Goal: Task Accomplishment & Management: Use online tool/utility

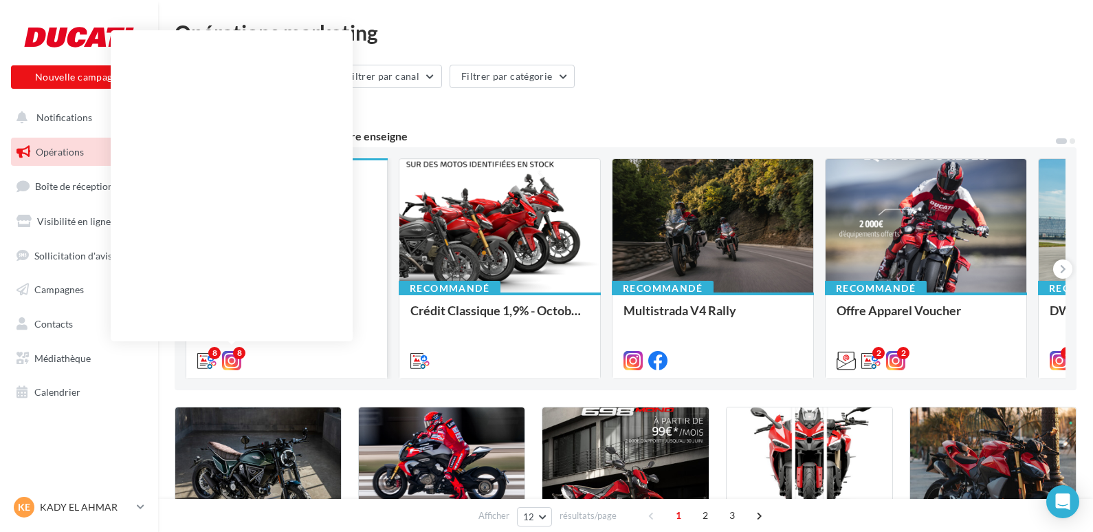
click at [232, 360] on icon at bounding box center [231, 360] width 19 height 19
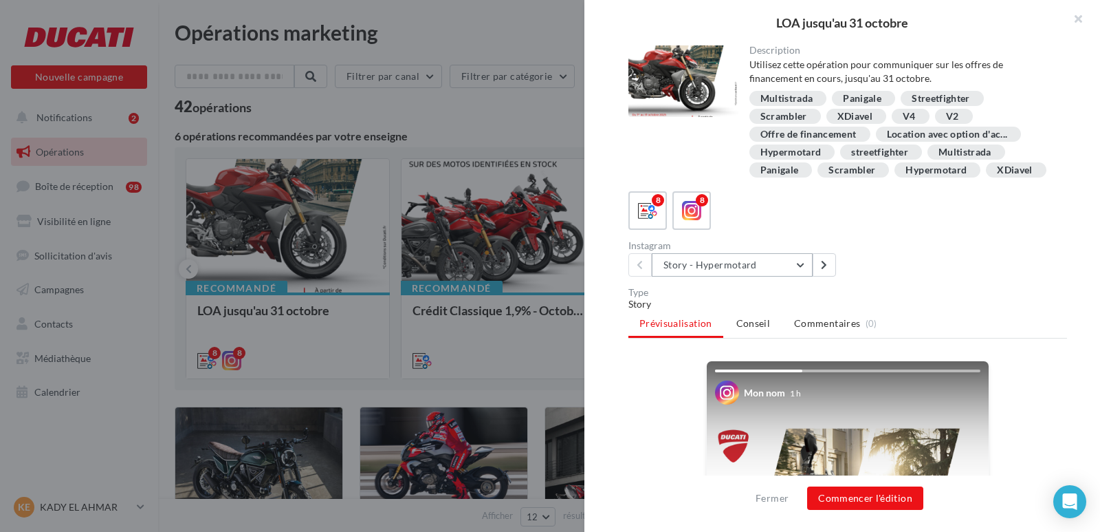
click at [772, 276] on button "Story - Hypermotard" at bounding box center [732, 264] width 161 height 23
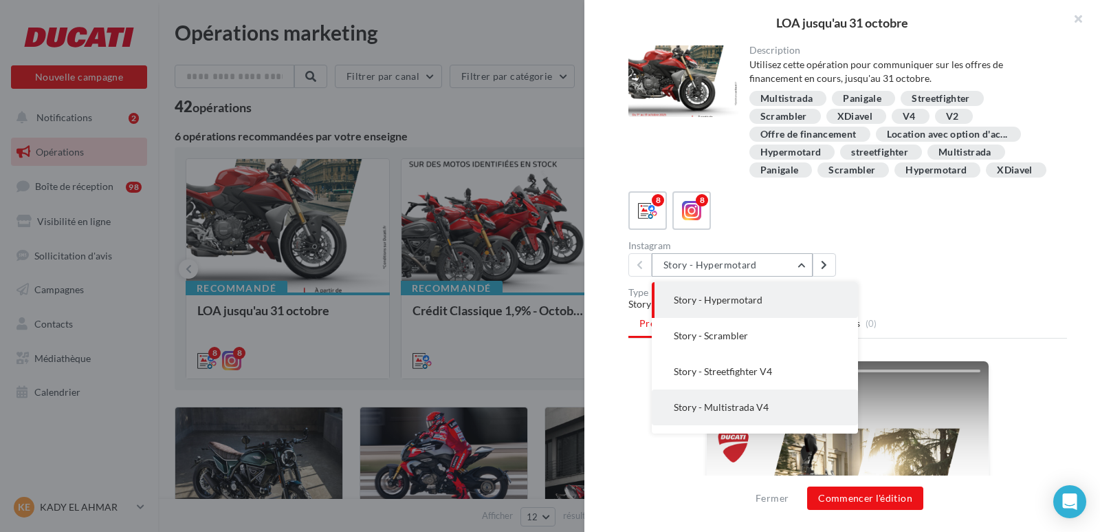
scroll to position [135, 0]
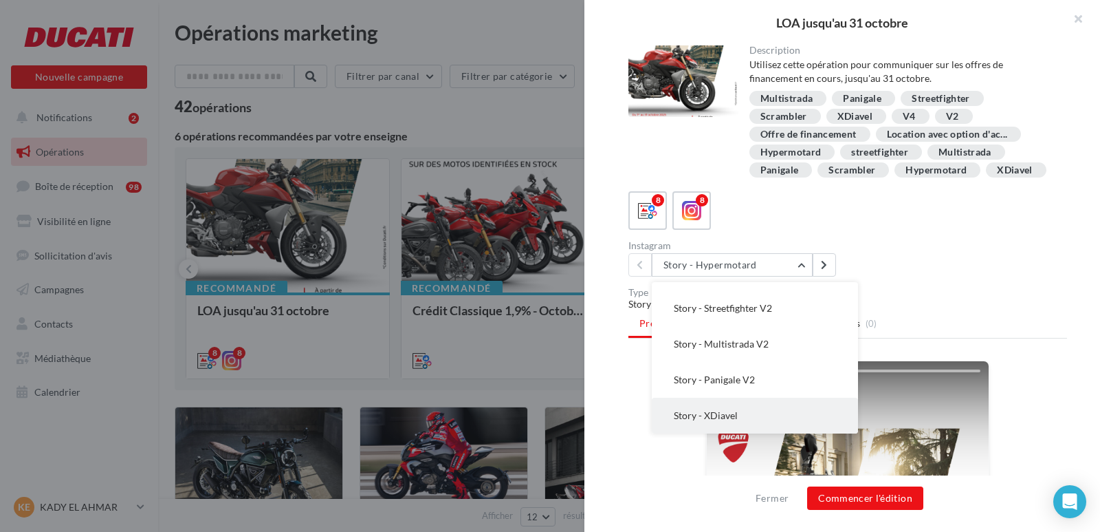
click at [733, 421] on span "Story - XDiavel" at bounding box center [706, 415] width 64 height 12
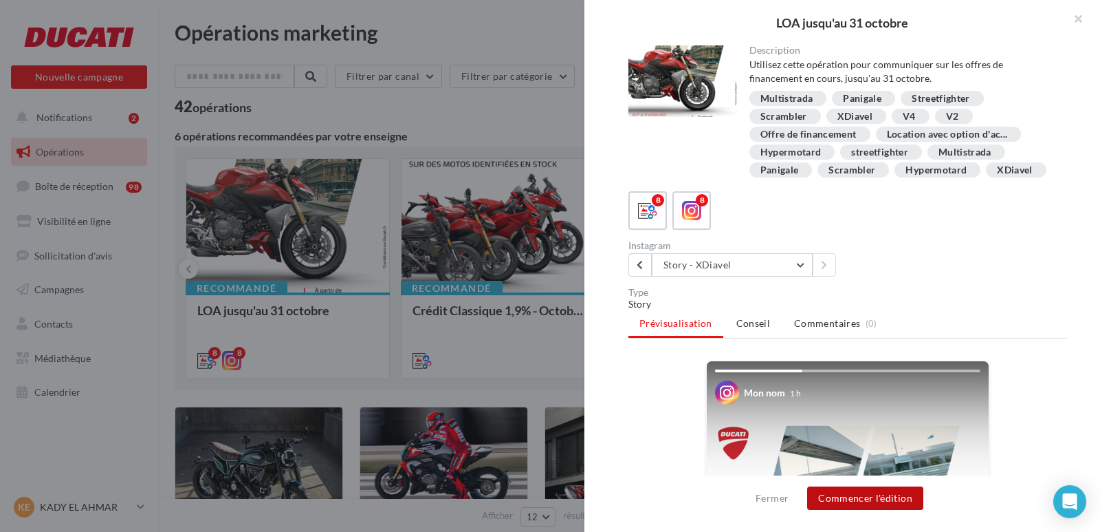
click at [846, 500] on button "Commencer l'édition" at bounding box center [865, 497] width 116 height 23
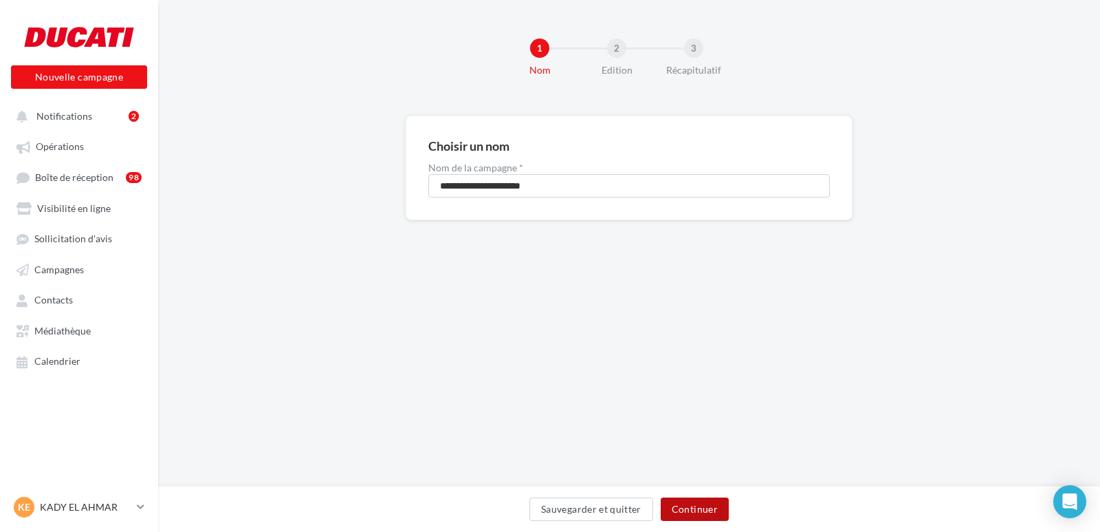
click at [693, 505] on button "Continuer" at bounding box center [695, 508] width 68 height 23
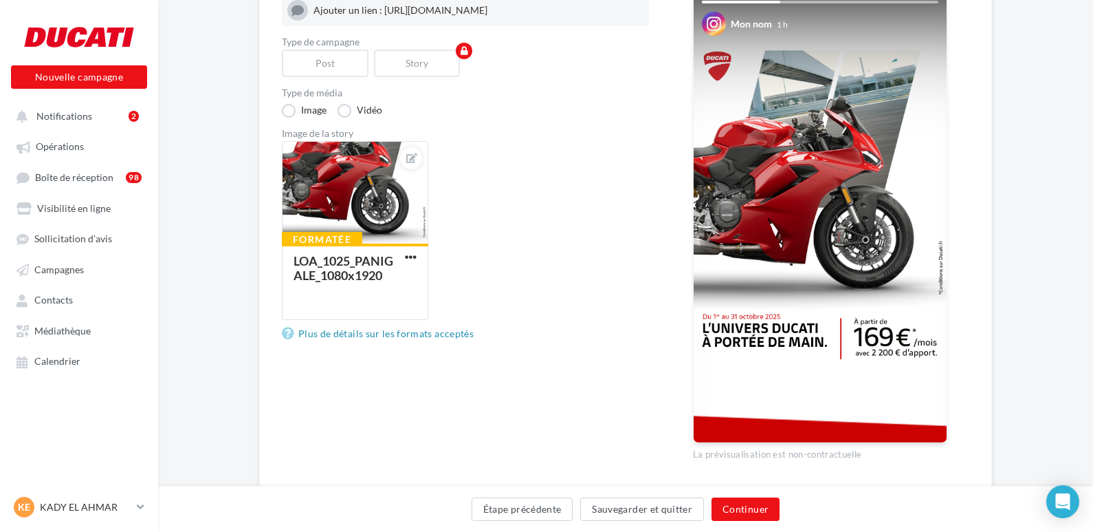
scroll to position [226, 0]
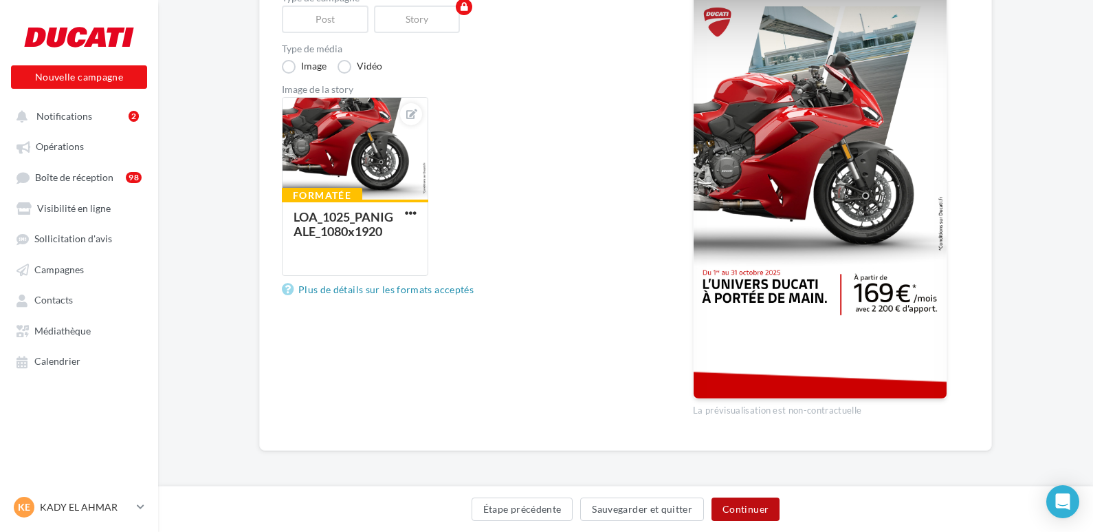
click at [728, 507] on button "Continuer" at bounding box center [746, 508] width 68 height 23
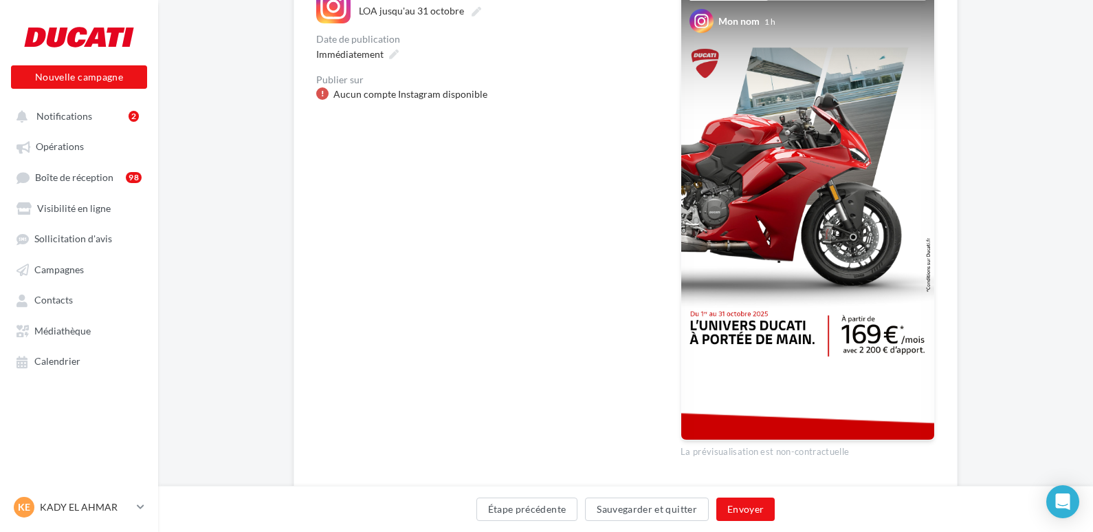
scroll to position [214, 0]
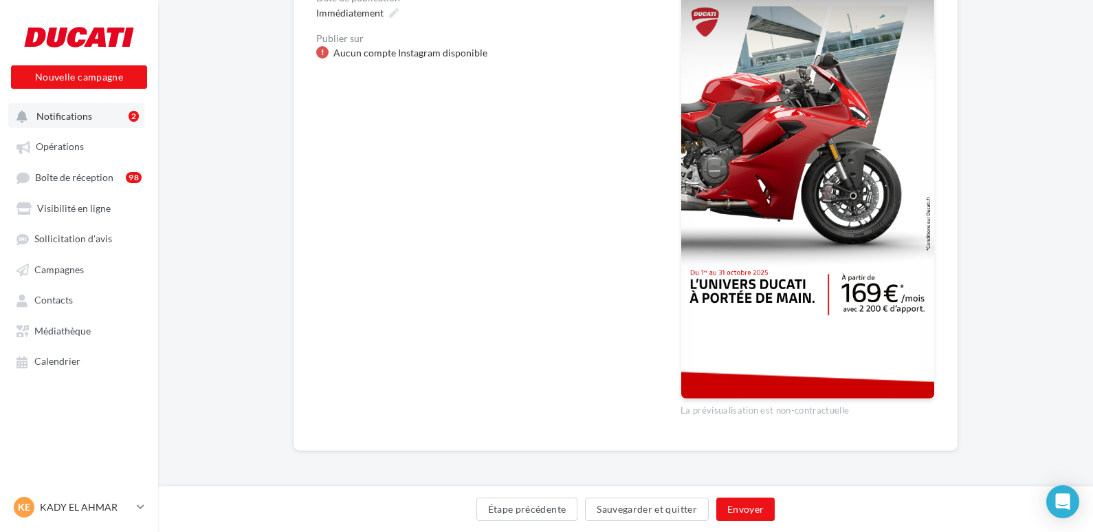
click at [75, 116] on span "Notifications" at bounding box center [64, 116] width 56 height 12
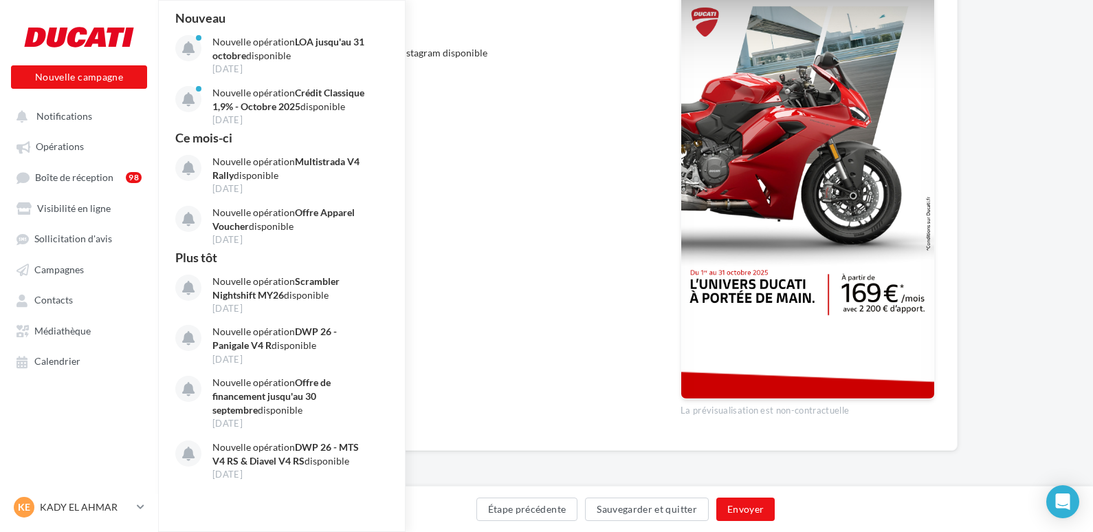
click at [955, 495] on div "Étape précédente Sauvegarder et quitter Envoyer" at bounding box center [625, 508] width 935 height 46
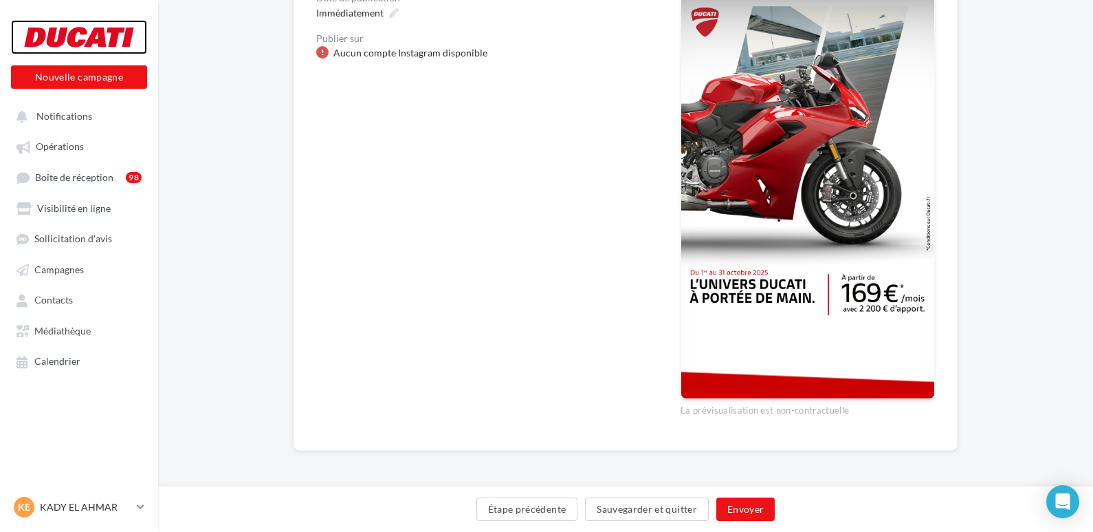
click at [69, 36] on div at bounding box center [79, 37] width 110 height 34
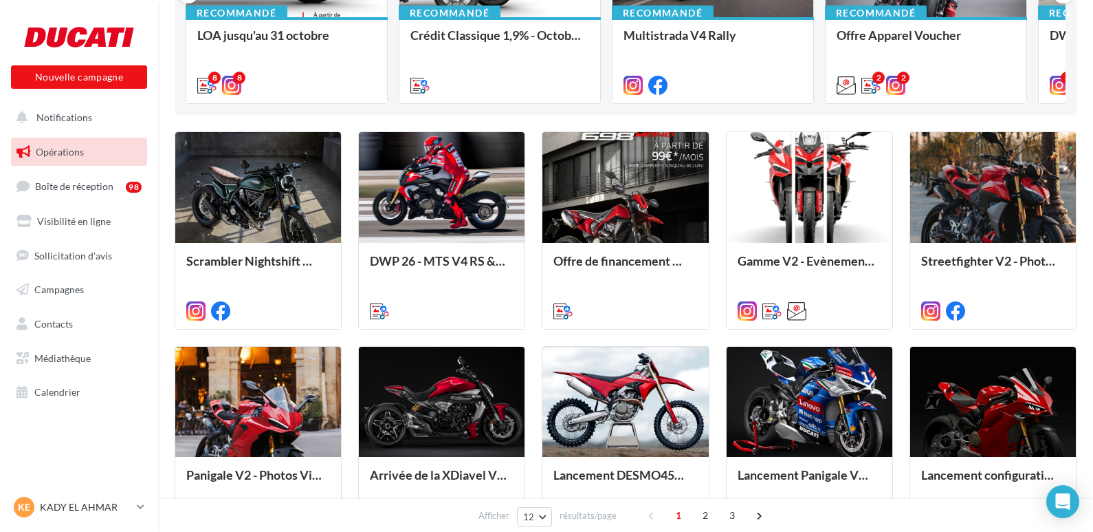
scroll to position [615, 0]
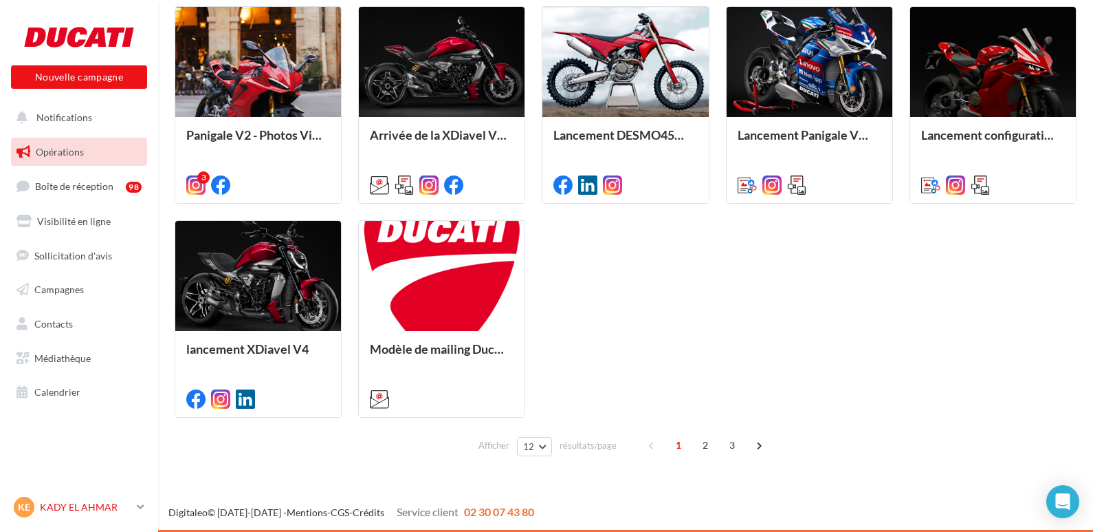
click at [141, 506] on icon at bounding box center [141, 507] width 8 height 12
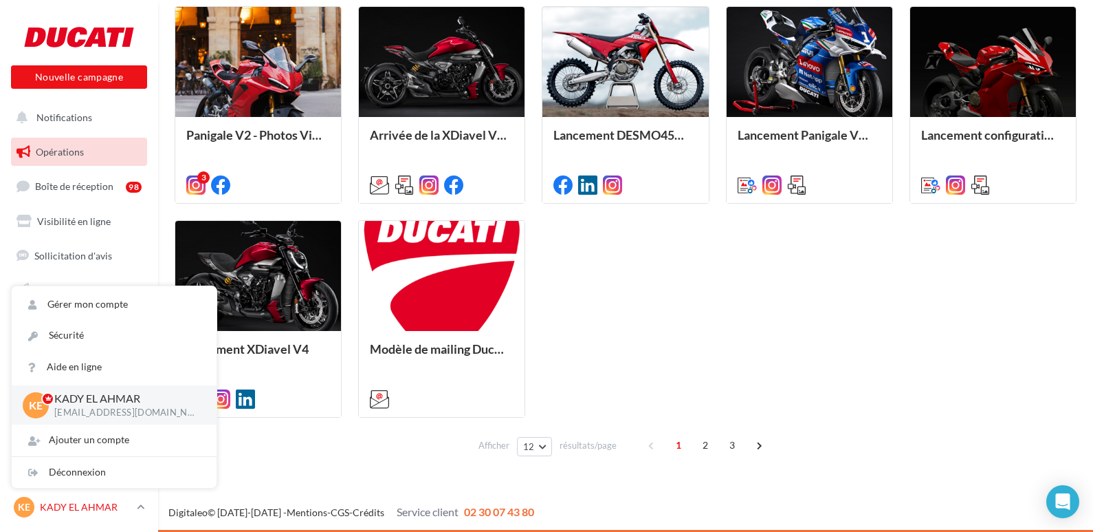
click at [141, 506] on icon at bounding box center [141, 507] width 8 height 12
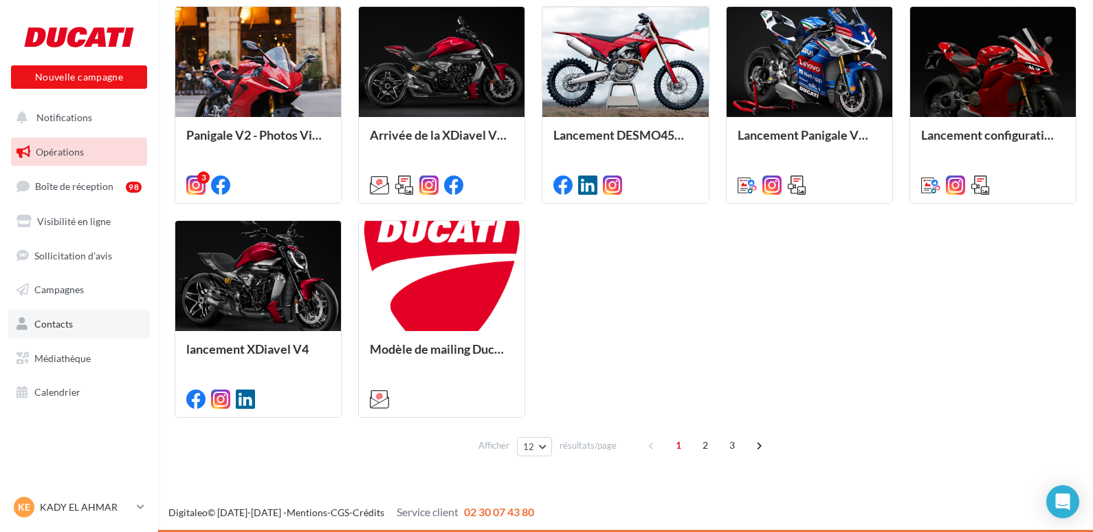
click at [65, 321] on span "Contacts" at bounding box center [53, 324] width 39 height 12
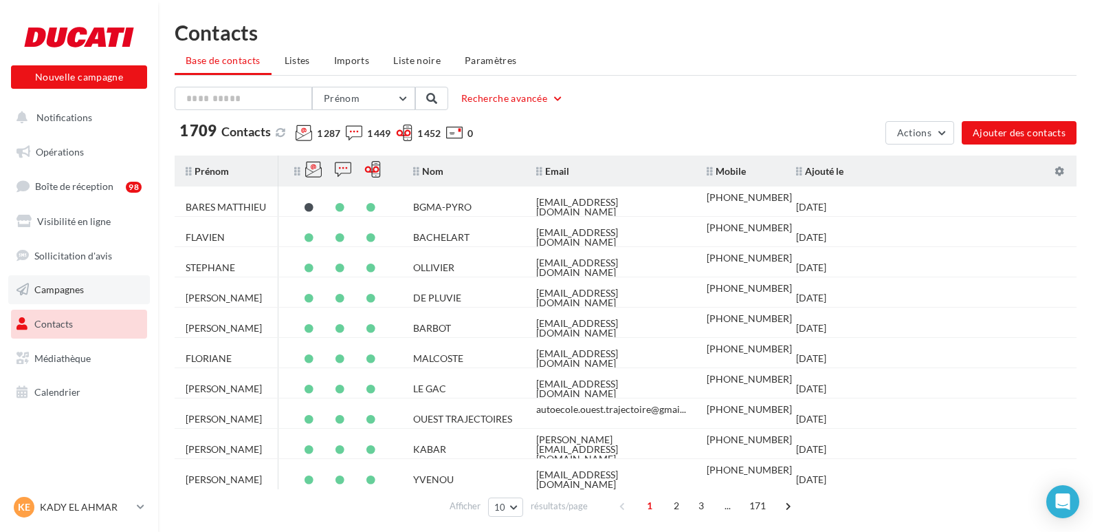
click at [50, 284] on span "Campagnes" at bounding box center [59, 289] width 50 height 12
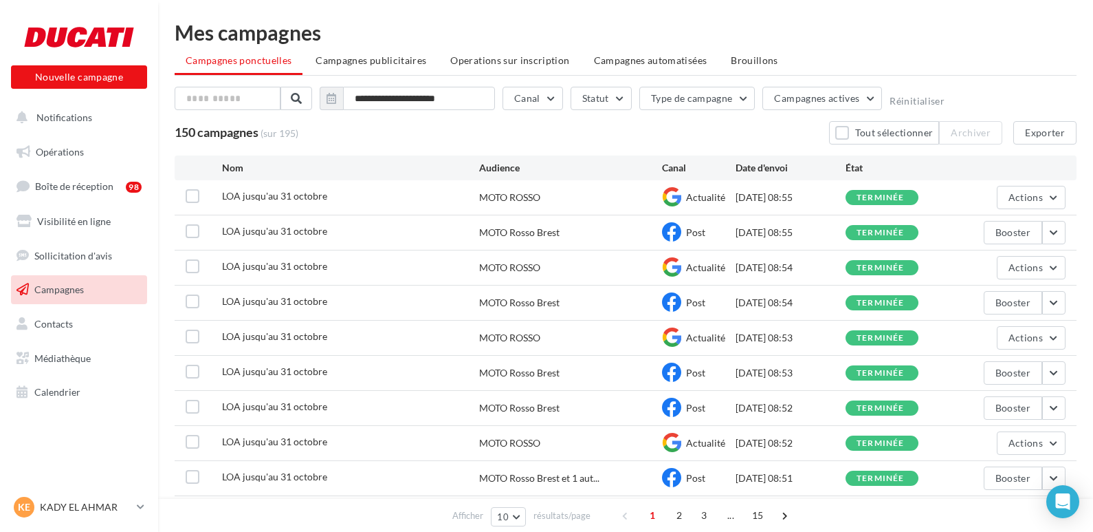
click at [68, 248] on link "Sollicitation d'avis" at bounding box center [79, 255] width 142 height 29
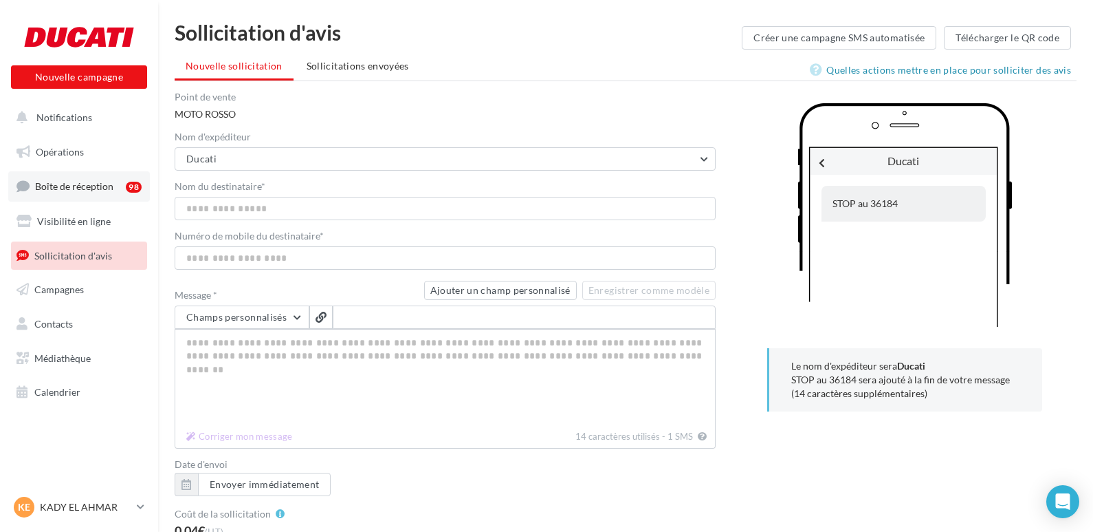
click at [76, 184] on span "Boîte de réception" at bounding box center [74, 186] width 78 height 12
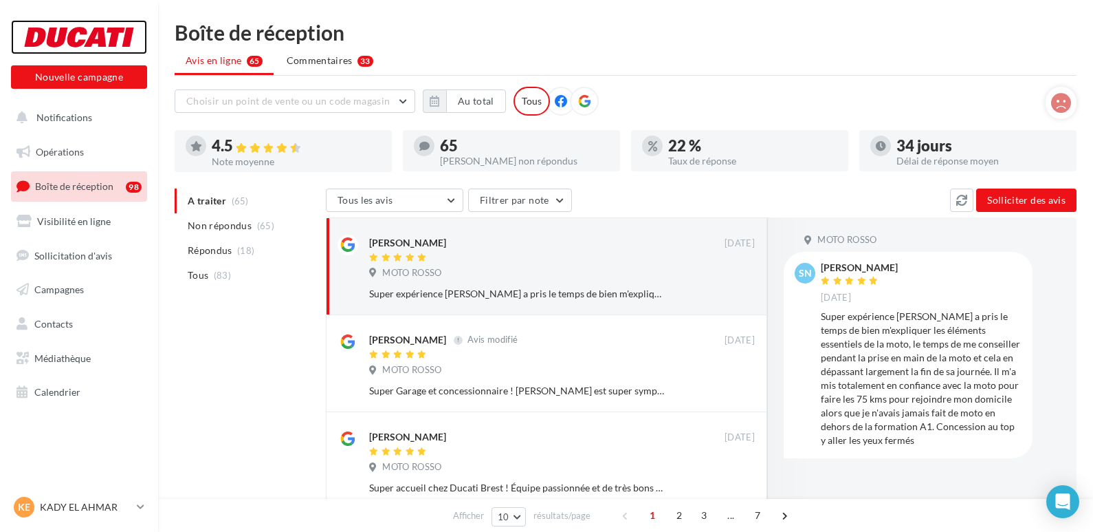
click at [106, 37] on div at bounding box center [79, 37] width 110 height 34
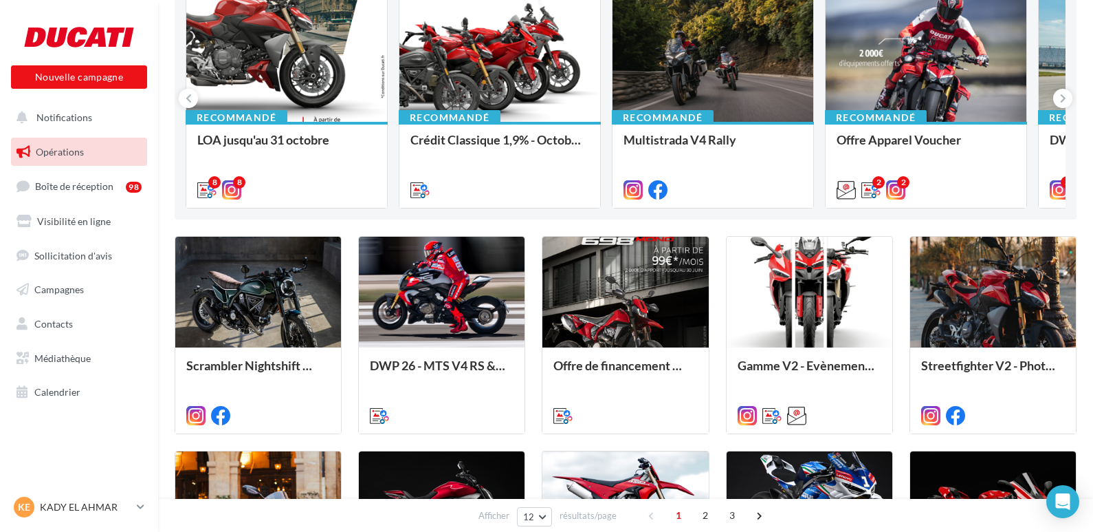
scroll to position [206, 0]
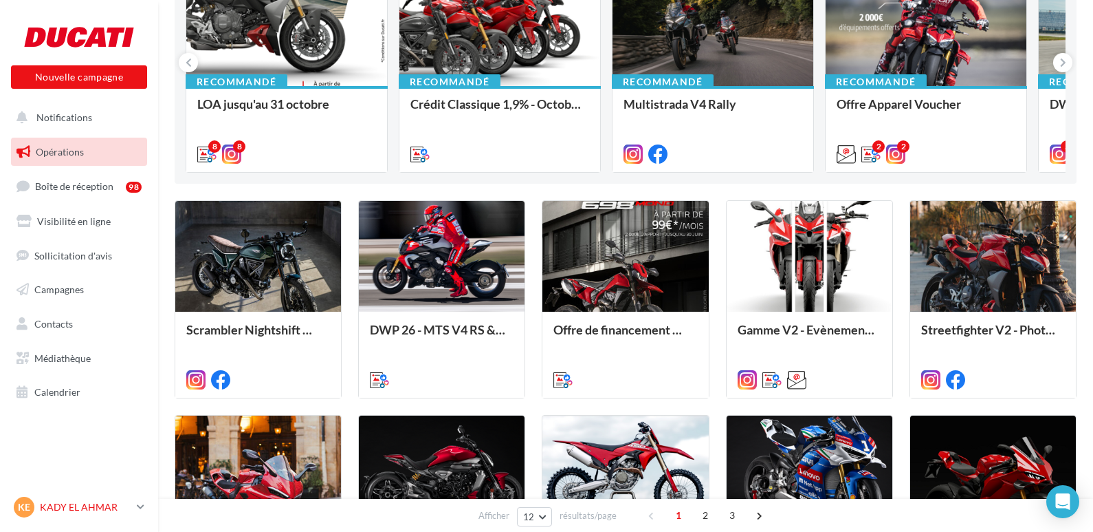
click at [118, 507] on p "KADY EL AHMAR" at bounding box center [85, 507] width 91 height 14
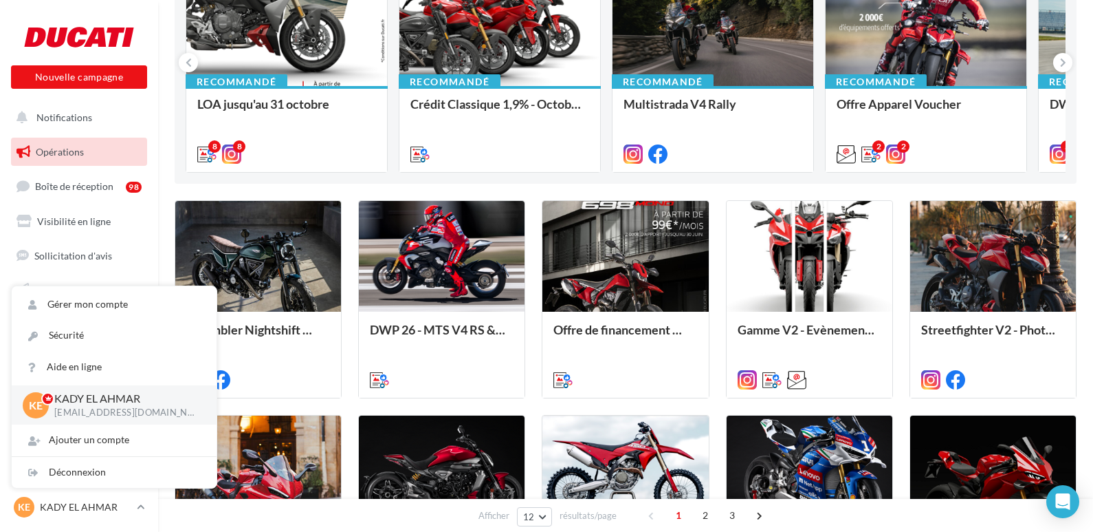
drag, startPoint x: 45, startPoint y: 408, endPoint x: 98, endPoint y: 400, distance: 54.3
click at [44, 408] on div "KE" at bounding box center [36, 405] width 26 height 26
click at [98, 398] on p "KADY EL AHMAR" at bounding box center [124, 399] width 140 height 16
click at [96, 415] on p "[EMAIL_ADDRESS][DOMAIN_NAME]" at bounding box center [124, 412] width 140 height 12
click at [81, 301] on link "Gérer mon compte" at bounding box center [114, 304] width 205 height 31
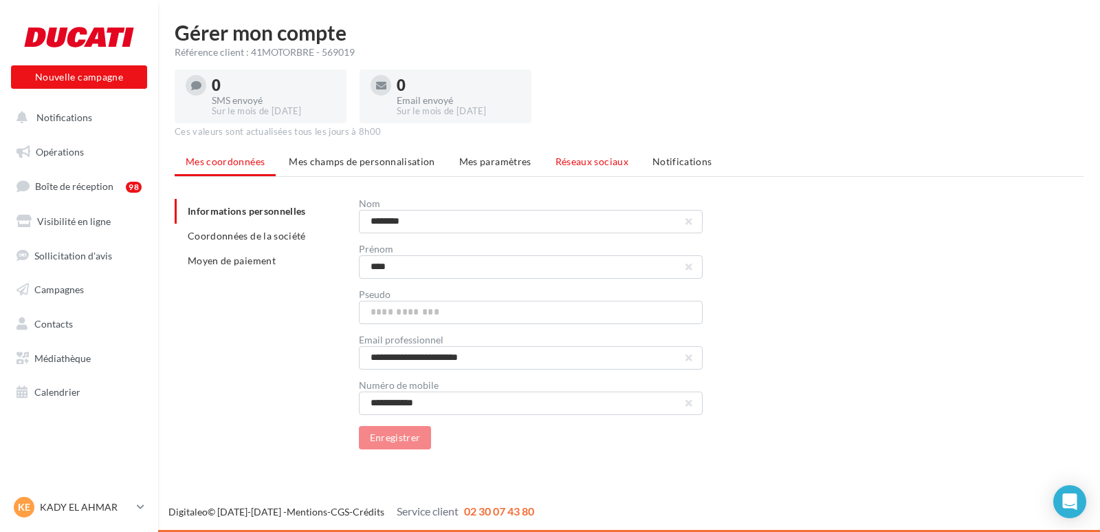
click at [606, 161] on span "Réseaux sociaux" at bounding box center [592, 161] width 73 height 12
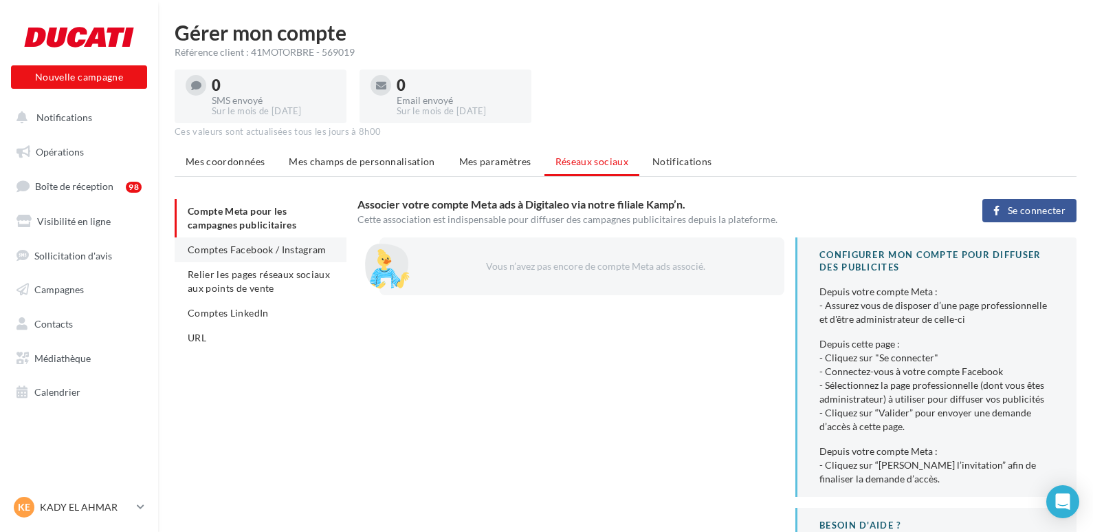
click at [223, 248] on span "Comptes Facebook / Instagram" at bounding box center [257, 249] width 139 height 12
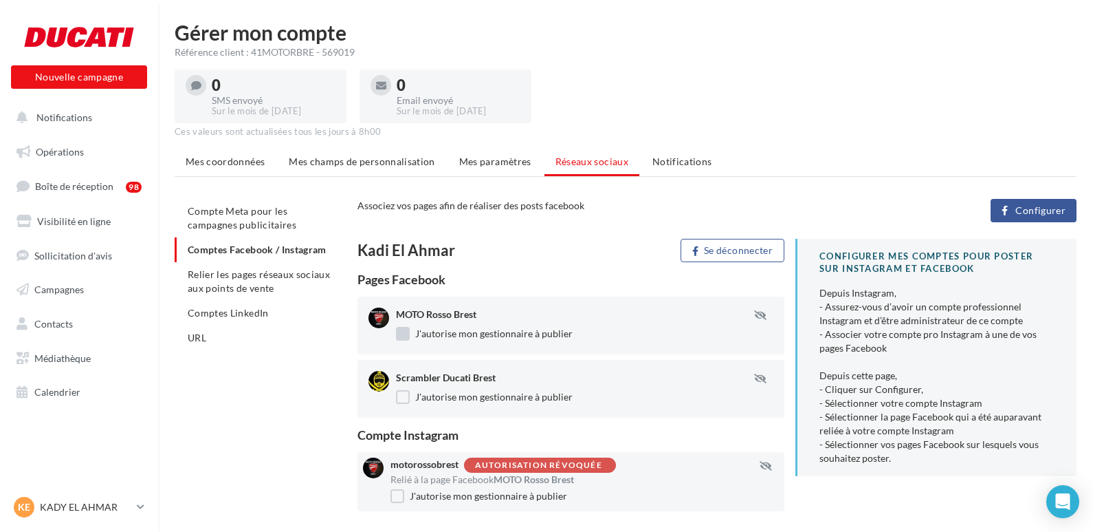
scroll to position [44, 0]
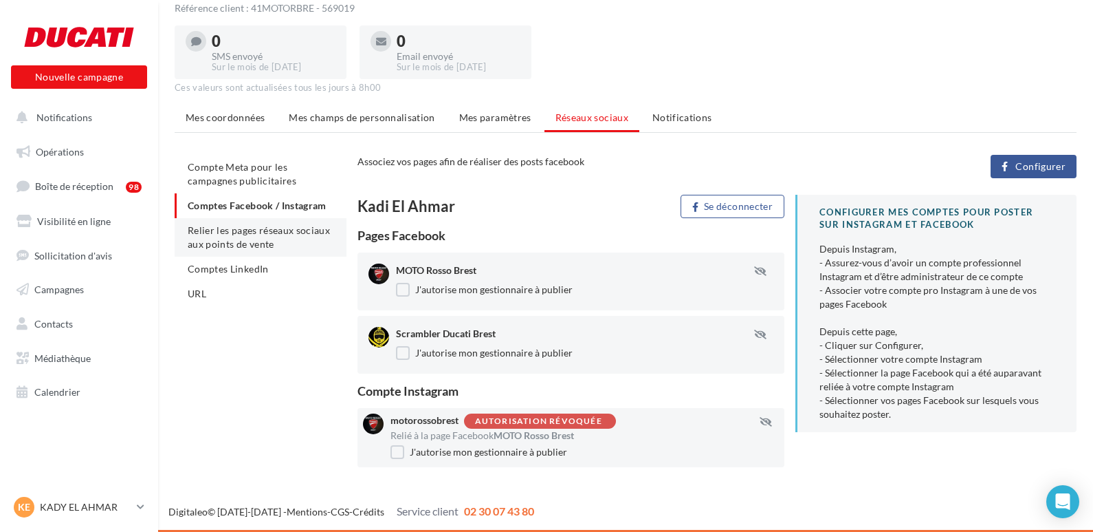
click at [230, 232] on span "Relier les pages réseaux sociaux aux points de vente" at bounding box center [259, 236] width 142 height 25
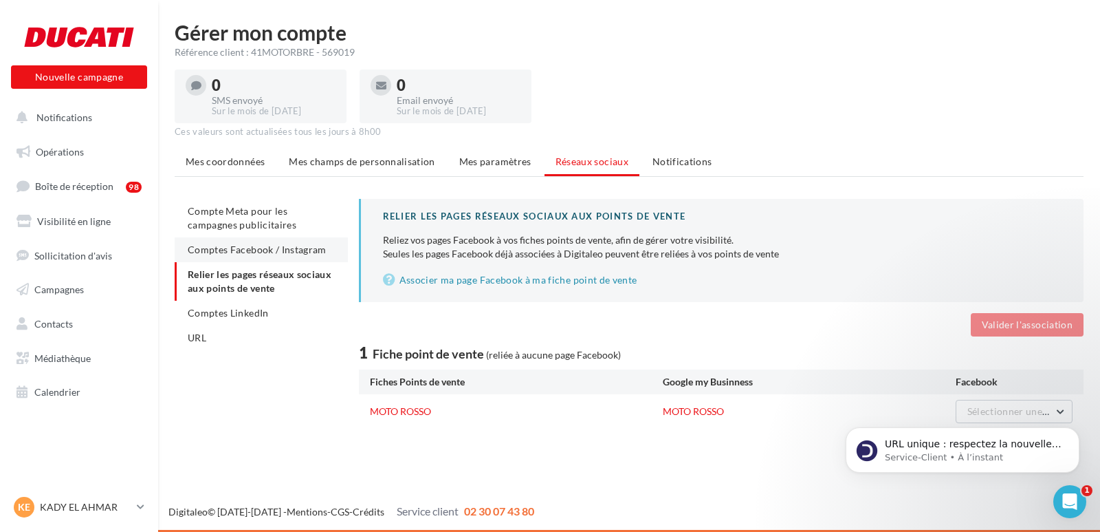
click at [248, 250] on span "Comptes Facebook / Instagram" at bounding box center [257, 249] width 139 height 12
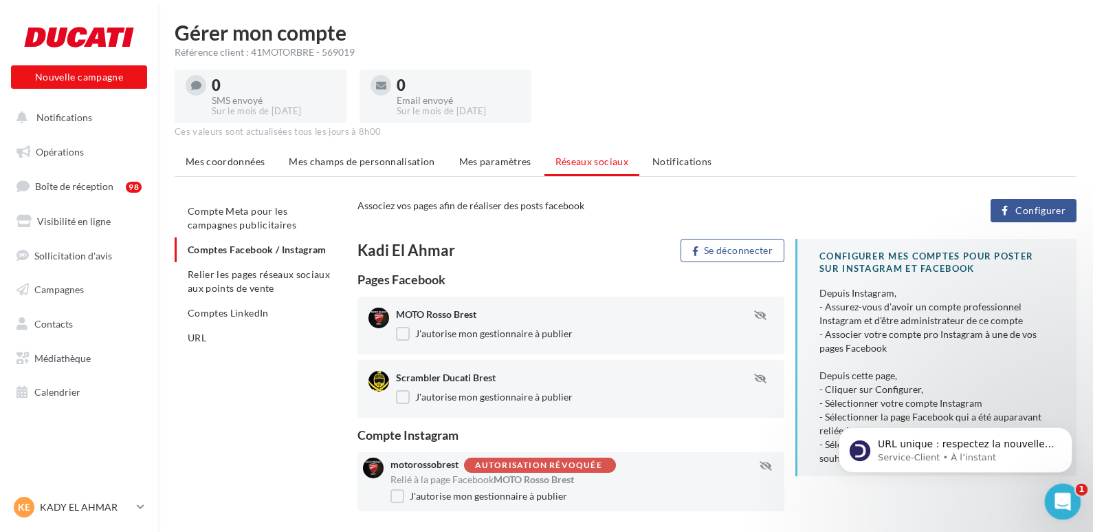
click at [1048, 501] on div "Ouvrir le Messenger Intercom" at bounding box center [1060, 499] width 45 height 45
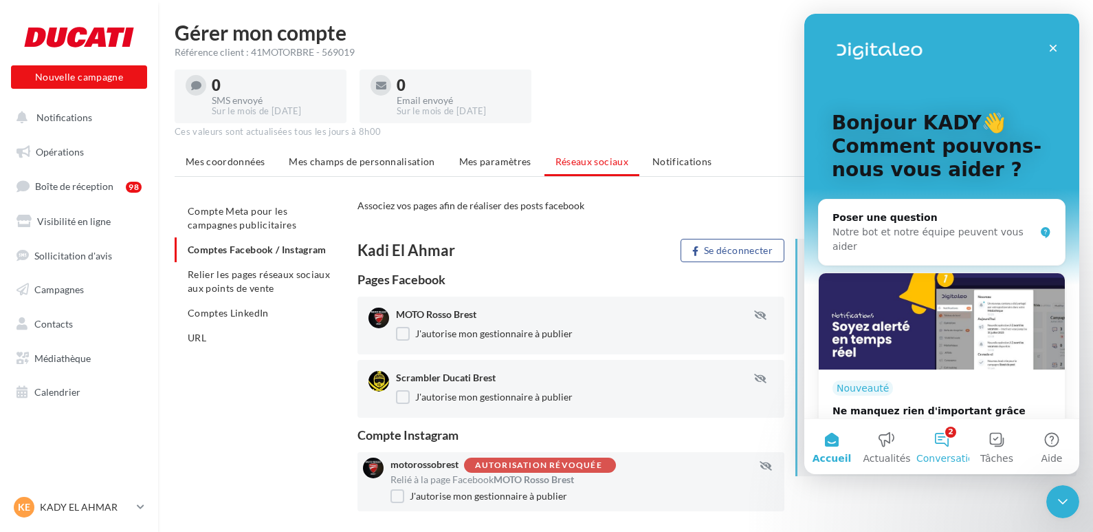
click at [952, 435] on button "2 Conversations" at bounding box center [942, 446] width 55 height 55
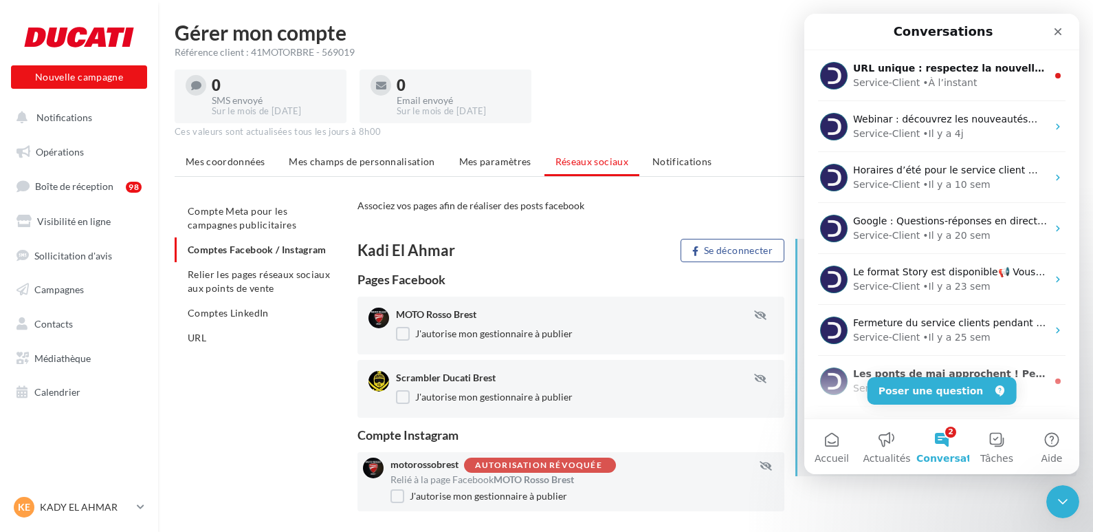
click at [980, 512] on div "Kadi El Ahmar Se déconnecter Pages Facebook MOTO Rosso Brest J'autorise mon ges…" at bounding box center [723, 378] width 730 height 278
click at [1058, 492] on icon "Fermer le Messenger Intercom" at bounding box center [1061, 499] width 17 height 17
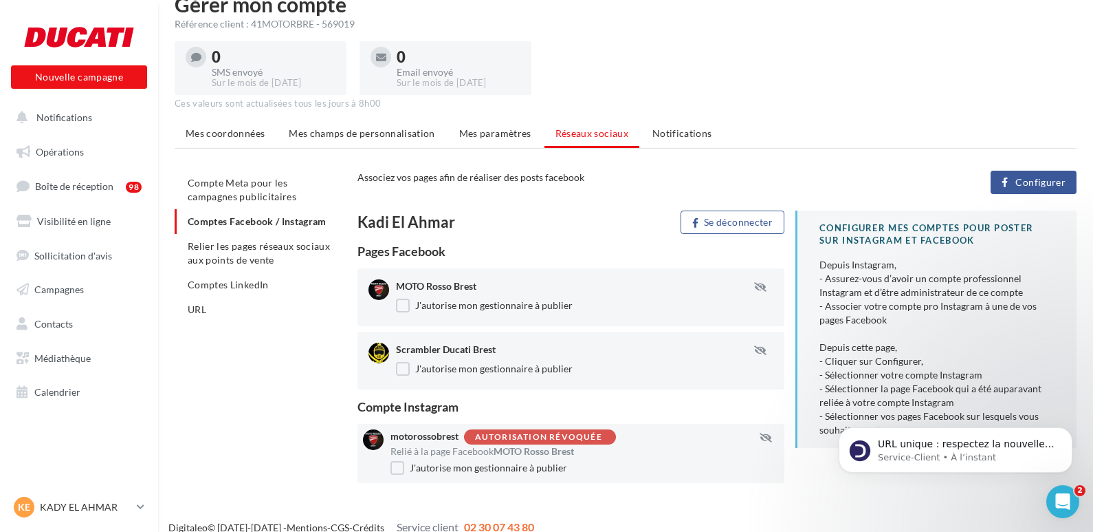
scroll to position [44, 0]
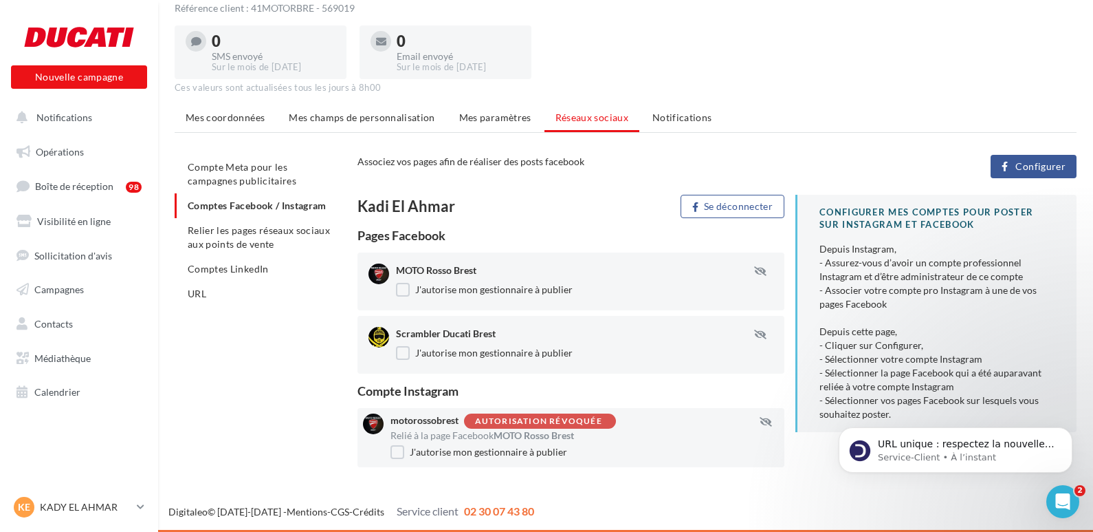
click at [542, 419] on div "Autorisation révoquée" at bounding box center [538, 421] width 127 height 9
click at [646, 115] on li "Notifications" at bounding box center [683, 117] width 82 height 25
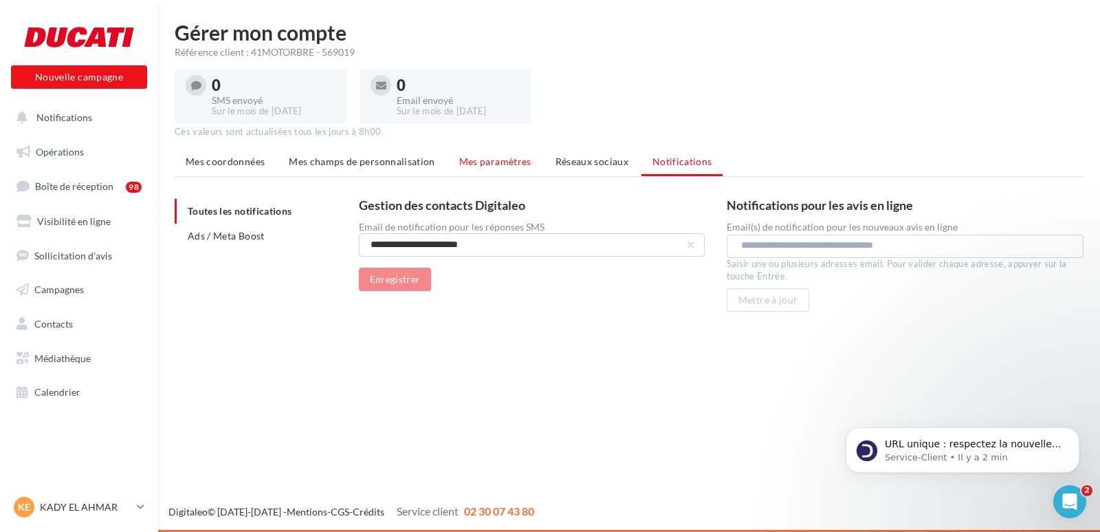
click at [516, 160] on span "Mes paramètres" at bounding box center [495, 161] width 72 height 12
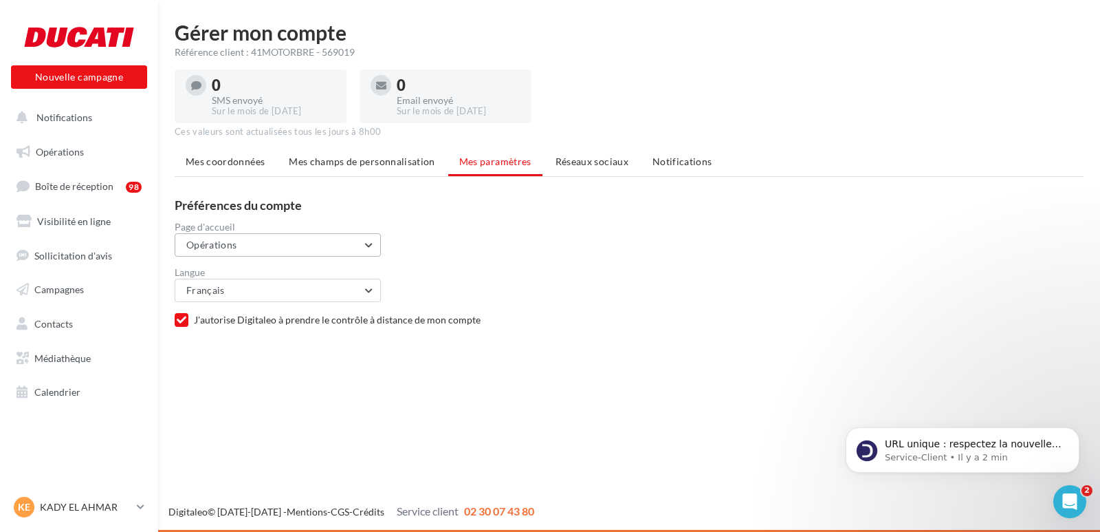
click at [340, 249] on button "Opérations" at bounding box center [278, 244] width 206 height 23
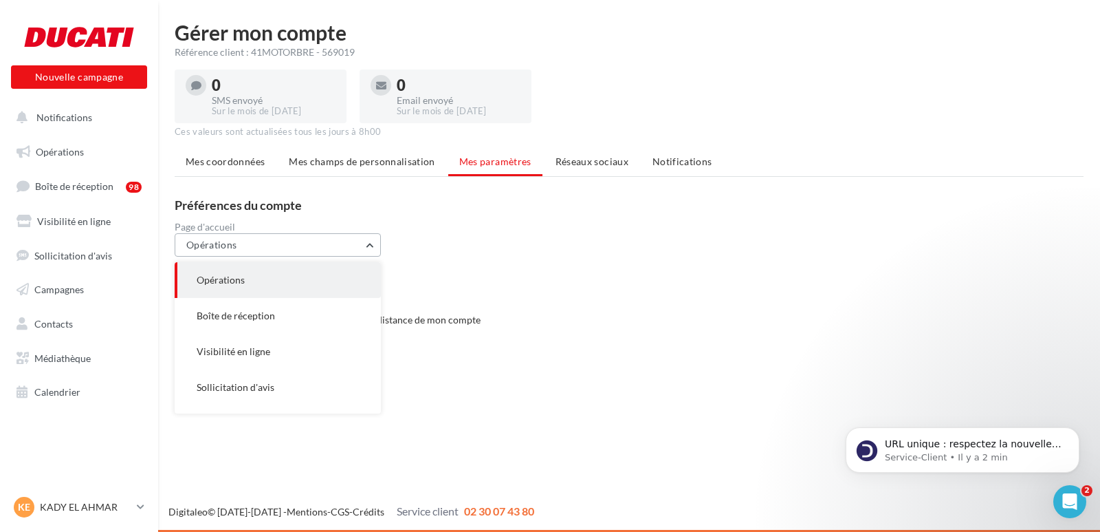
click at [340, 248] on button "Opérations" at bounding box center [278, 244] width 206 height 23
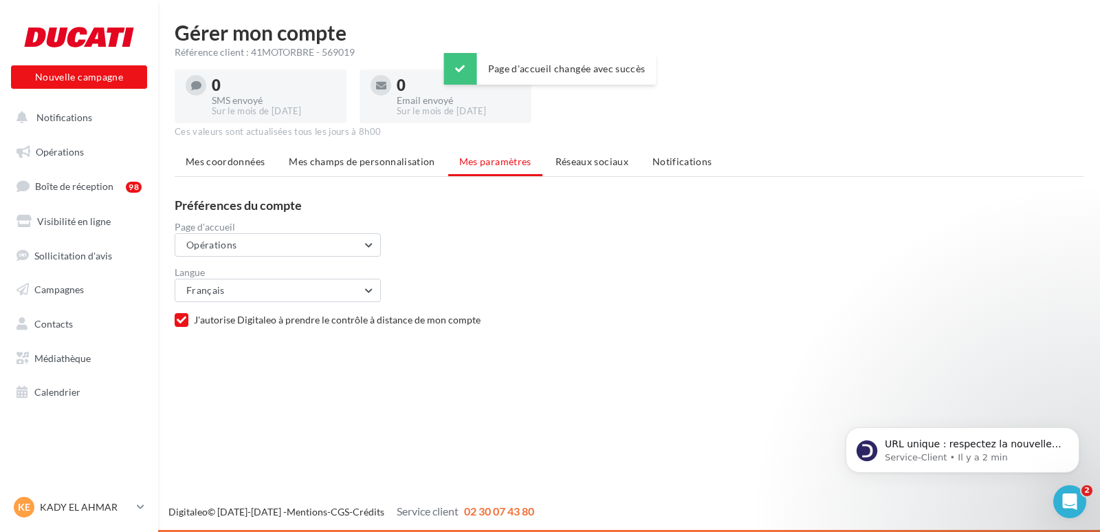
click at [596, 228] on div "Page d'accueil" at bounding box center [635, 227] width 920 height 10
click at [516, 160] on ul "Mes coordonnées Mes champs de personnalisation Mes paramètres Réseaux sociaux N…" at bounding box center [629, 163] width 909 height 28
click at [566, 162] on span "Réseaux sociaux" at bounding box center [592, 161] width 73 height 12
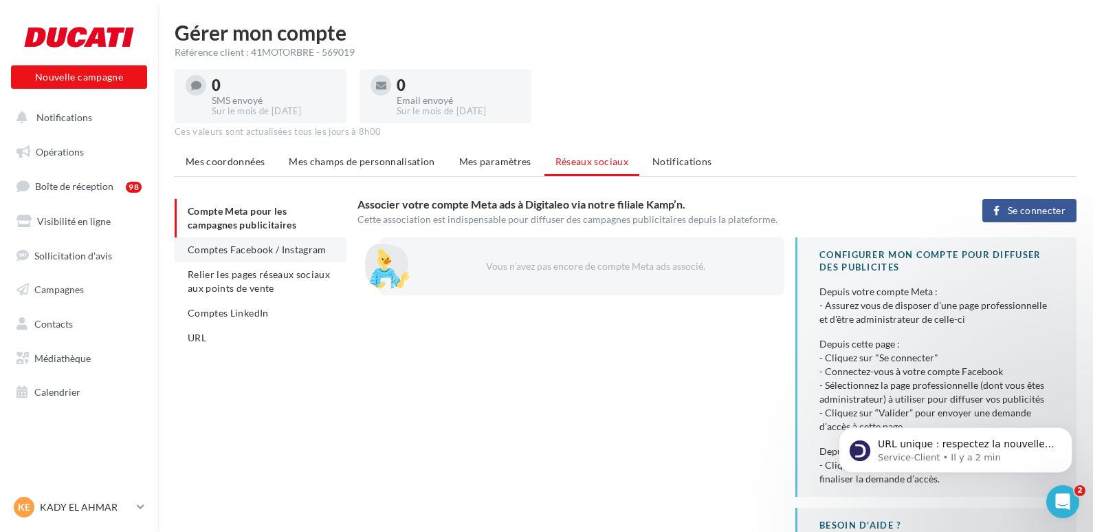
click at [267, 252] on span "Comptes Facebook / Instagram" at bounding box center [257, 249] width 139 height 12
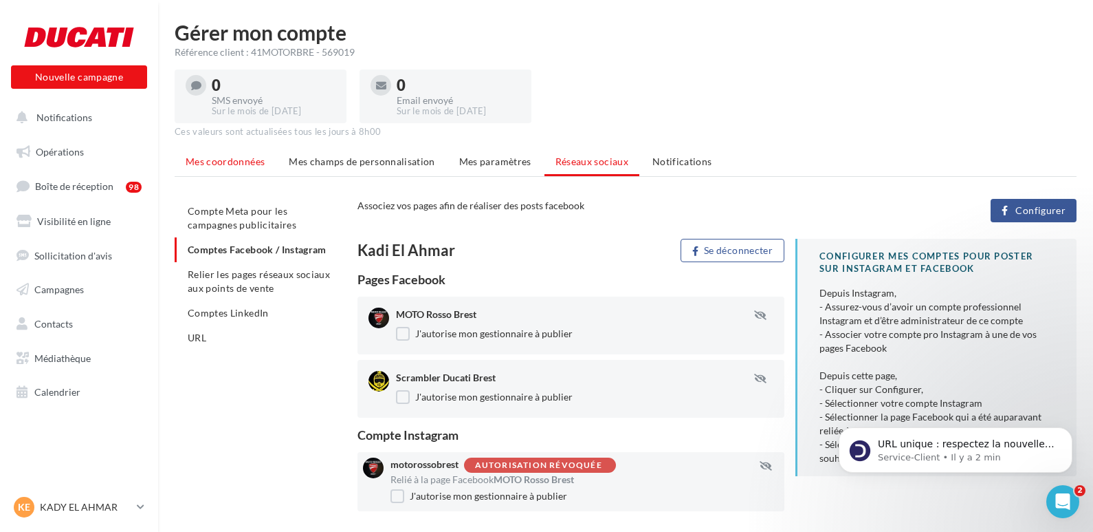
click at [247, 160] on span "Mes coordonnées" at bounding box center [225, 161] width 79 height 12
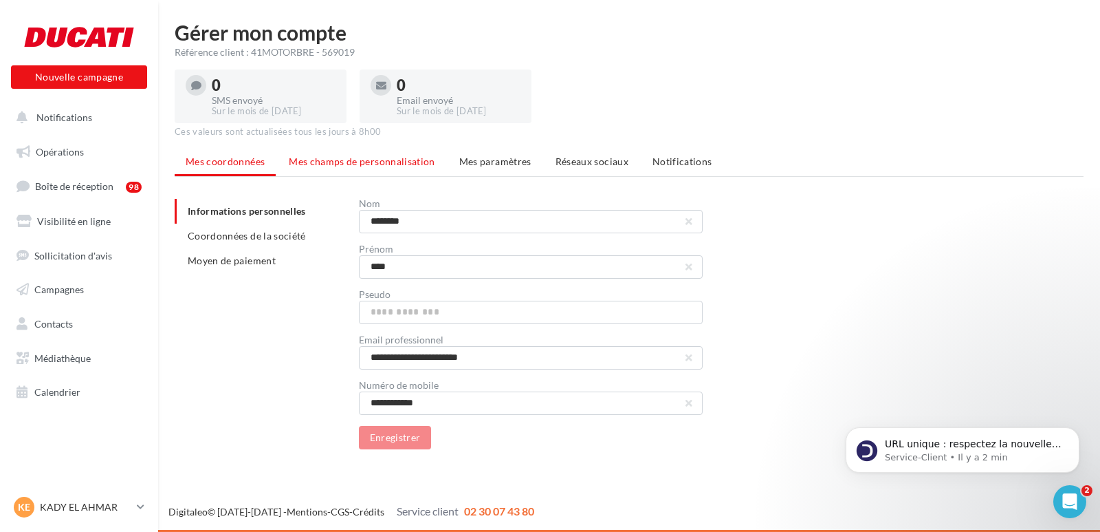
click at [390, 157] on span "Mes champs de personnalisation" at bounding box center [362, 161] width 146 height 12
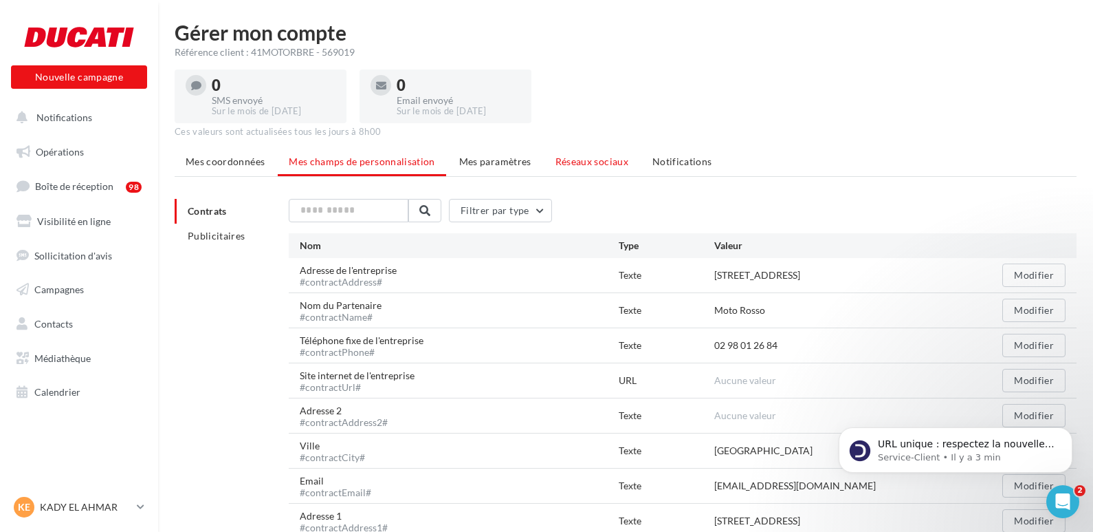
click at [569, 160] on span "Réseaux sociaux" at bounding box center [592, 161] width 73 height 12
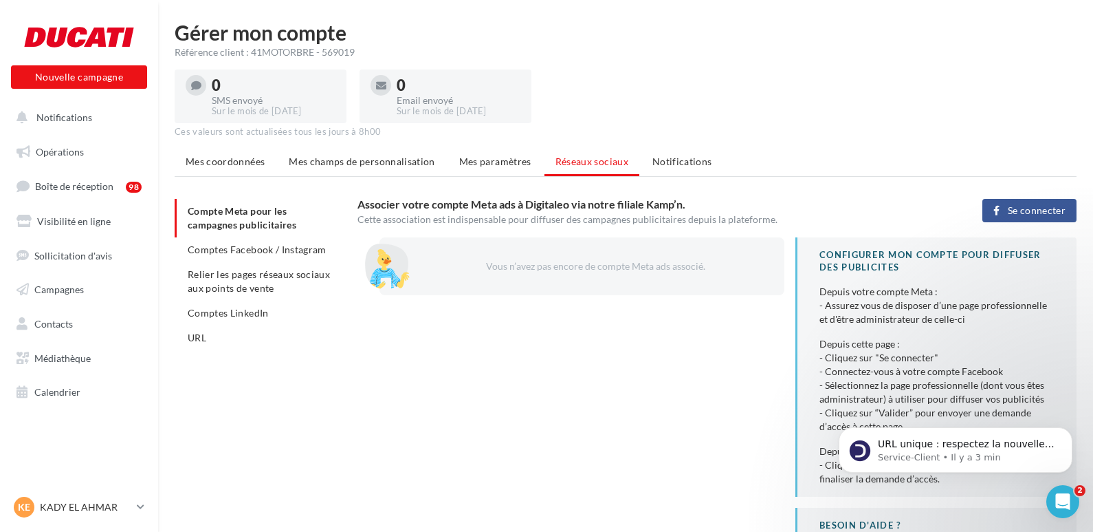
click at [232, 214] on ul "Compte Meta pour les campagnes publicitaires Comptes Facebook / Instagram Relie…" at bounding box center [261, 274] width 172 height 151
click at [263, 248] on span "Comptes Facebook / Instagram" at bounding box center [257, 249] width 139 height 12
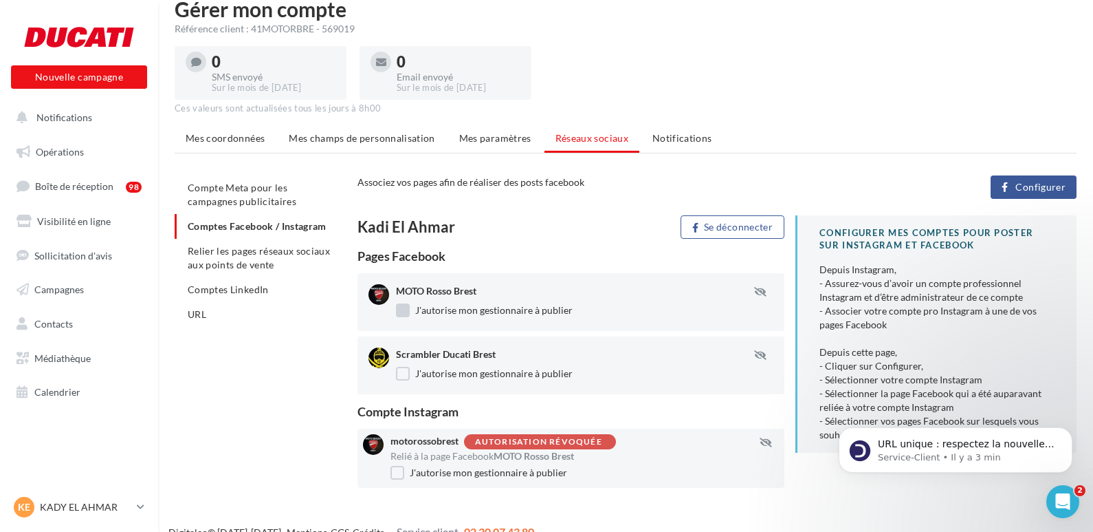
scroll to position [44, 0]
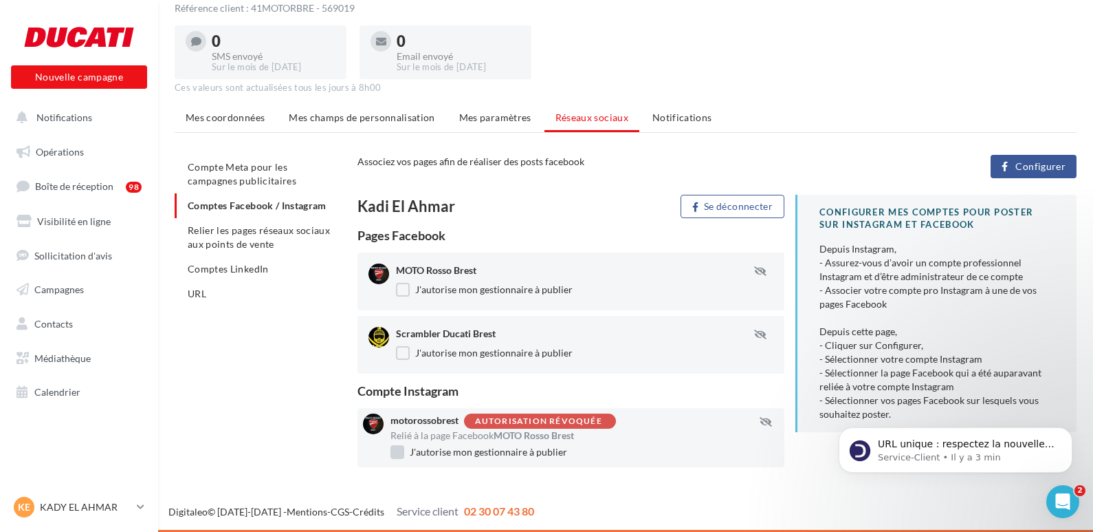
click at [400, 453] on label "J'autorise mon gestionnaire à publier" at bounding box center [479, 452] width 177 height 14
click at [586, 422] on div "Autorisation révoquée" at bounding box center [538, 421] width 127 height 9
click at [1058, 503] on icon "Ouvrir le Messenger Intercom" at bounding box center [1061, 499] width 23 height 23
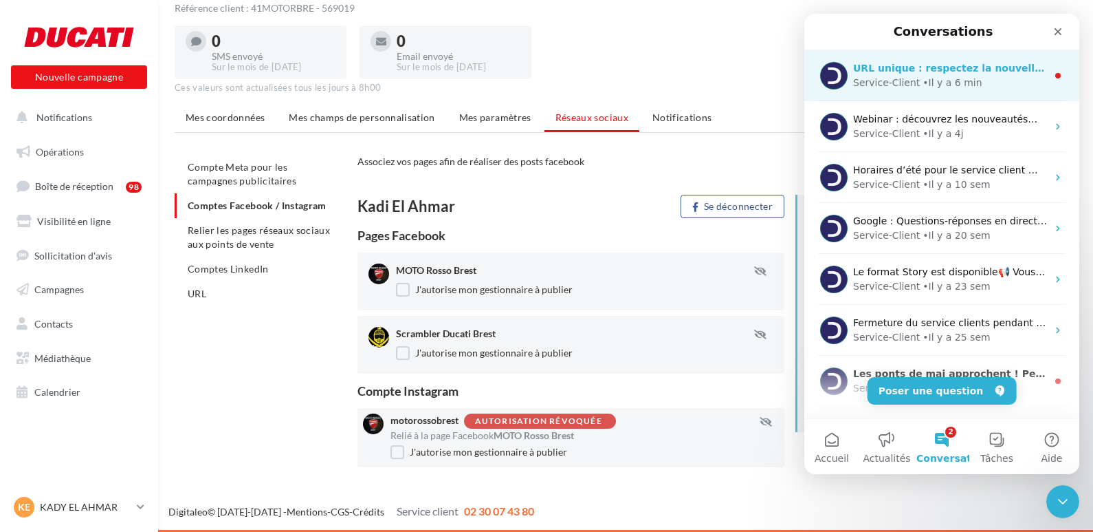
click at [932, 78] on div "• Il y a 6 min" at bounding box center [952, 83] width 59 height 14
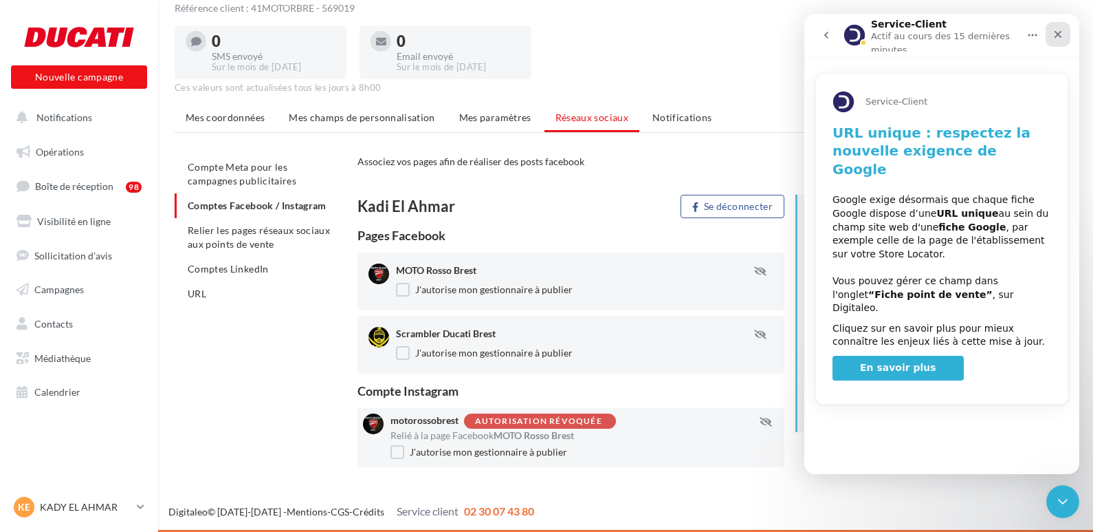
click at [1064, 30] on div "Fermer" at bounding box center [1058, 34] width 25 height 25
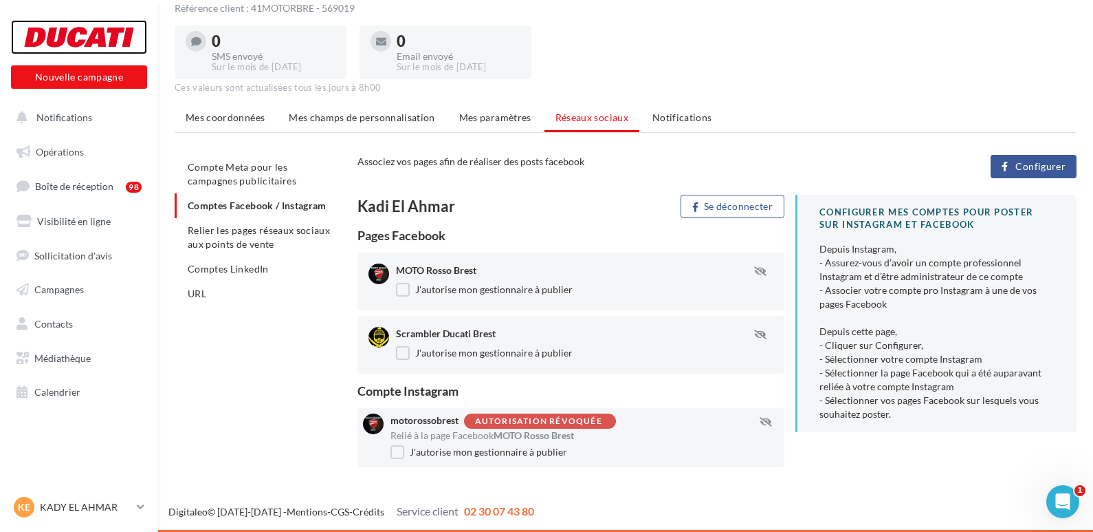
click at [60, 41] on div at bounding box center [79, 37] width 110 height 34
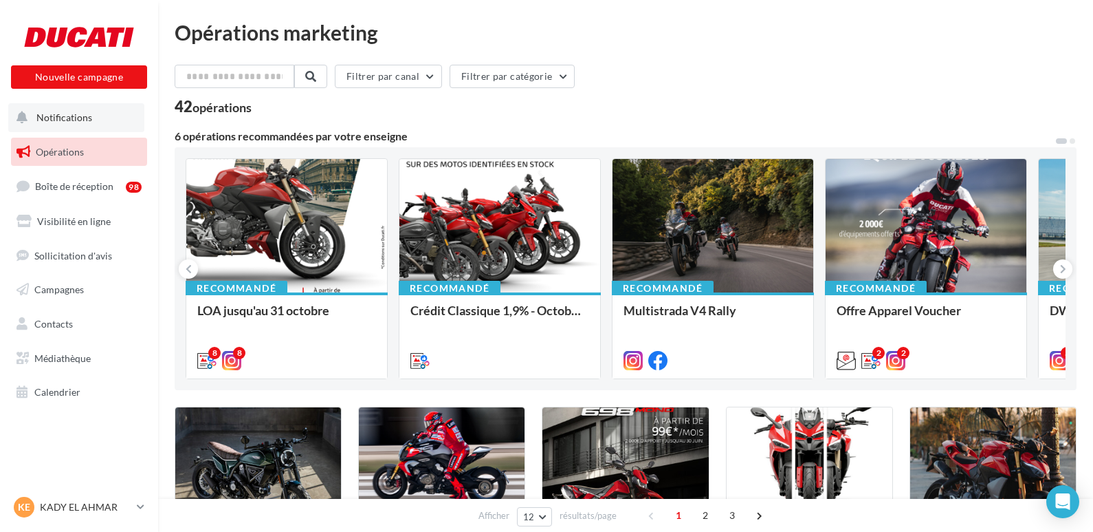
click at [60, 115] on span "Notifications" at bounding box center [64, 117] width 56 height 12
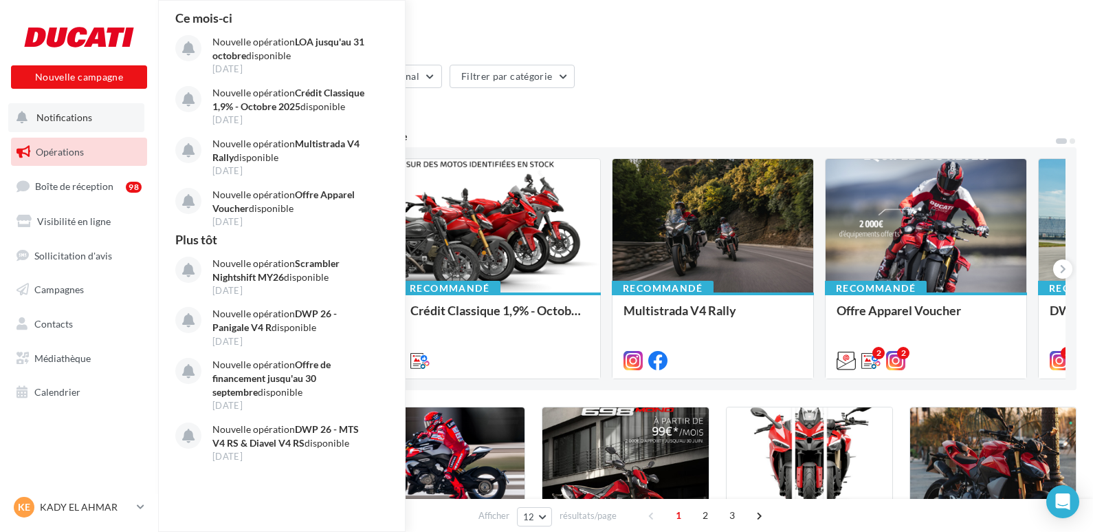
click at [60, 115] on span "Notifications" at bounding box center [64, 117] width 56 height 12
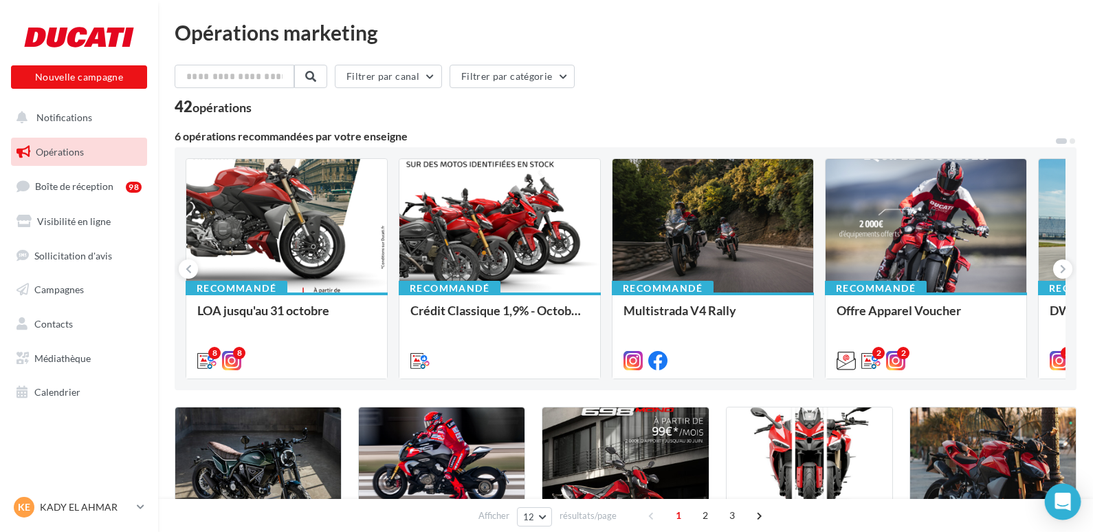
click at [1066, 499] on icon "Open Intercom Messenger" at bounding box center [1063, 501] width 16 height 18
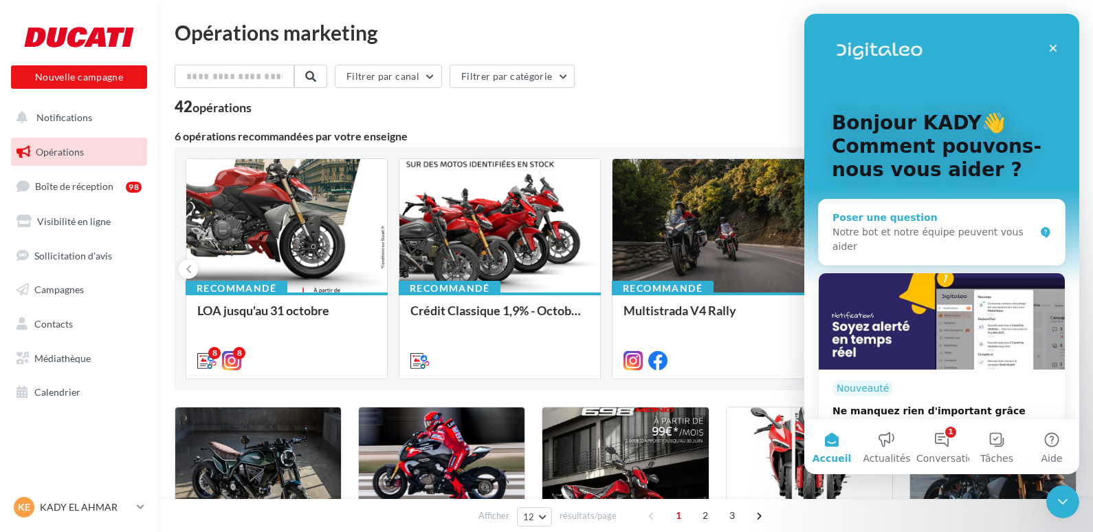
click at [880, 234] on div "Notre bot et notre équipe peuvent vous aider" at bounding box center [934, 239] width 202 height 29
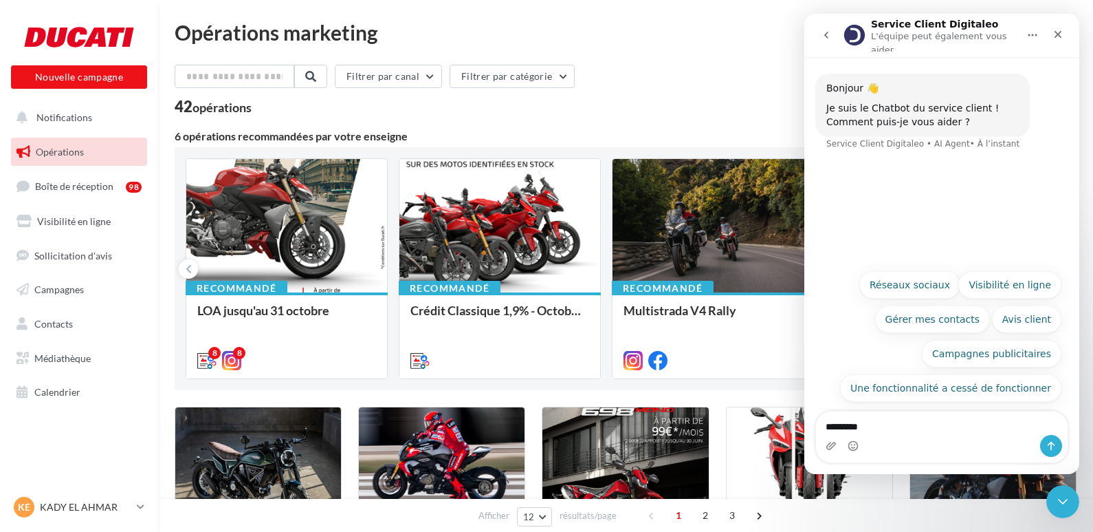
click at [830, 426] on textarea "********" at bounding box center [942, 422] width 252 height 23
click at [876, 427] on textarea "********" at bounding box center [942, 422] width 252 height 23
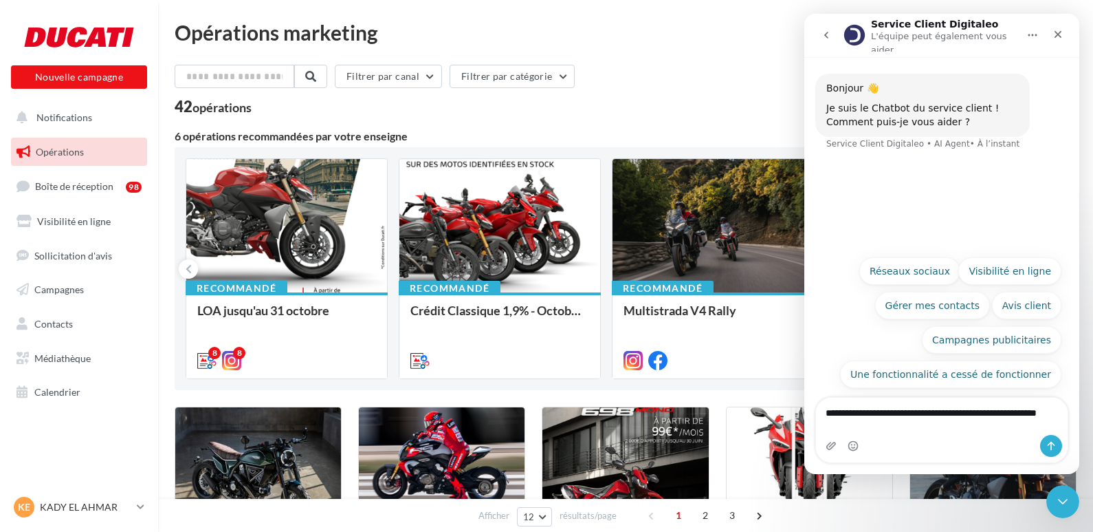
type textarea "**********"
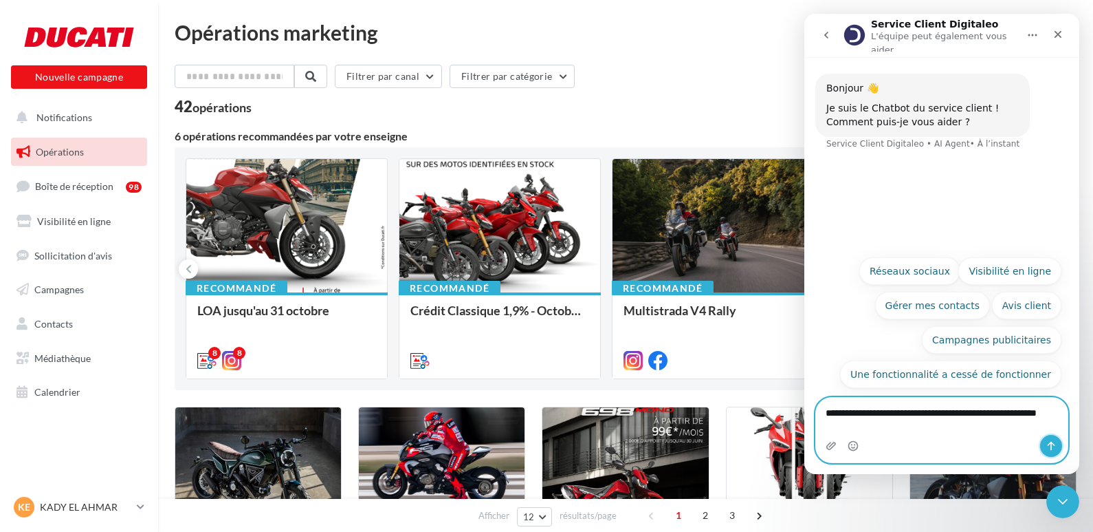
click at [1052, 446] on icon "Envoyer un message…" at bounding box center [1051, 445] width 11 height 11
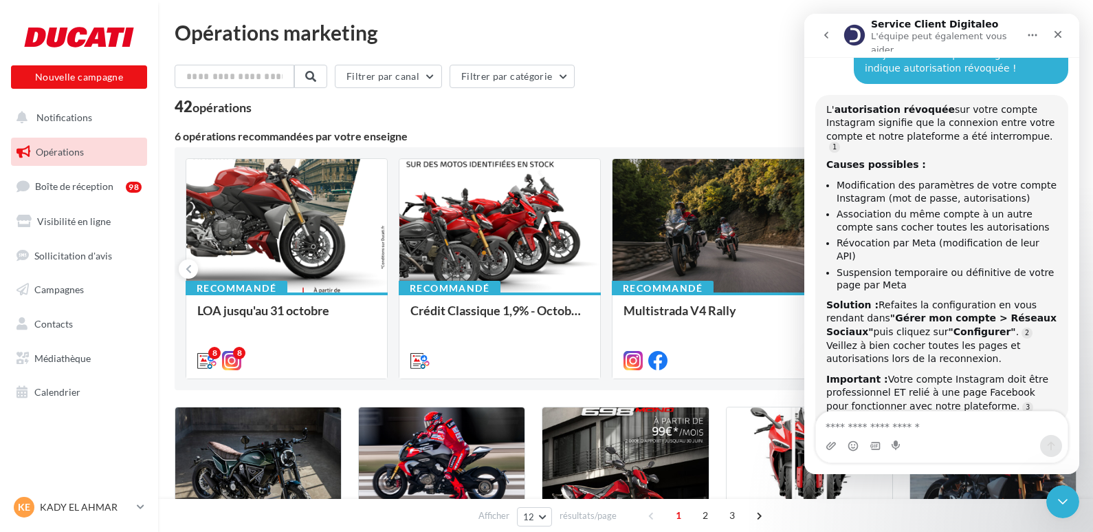
scroll to position [137, 0]
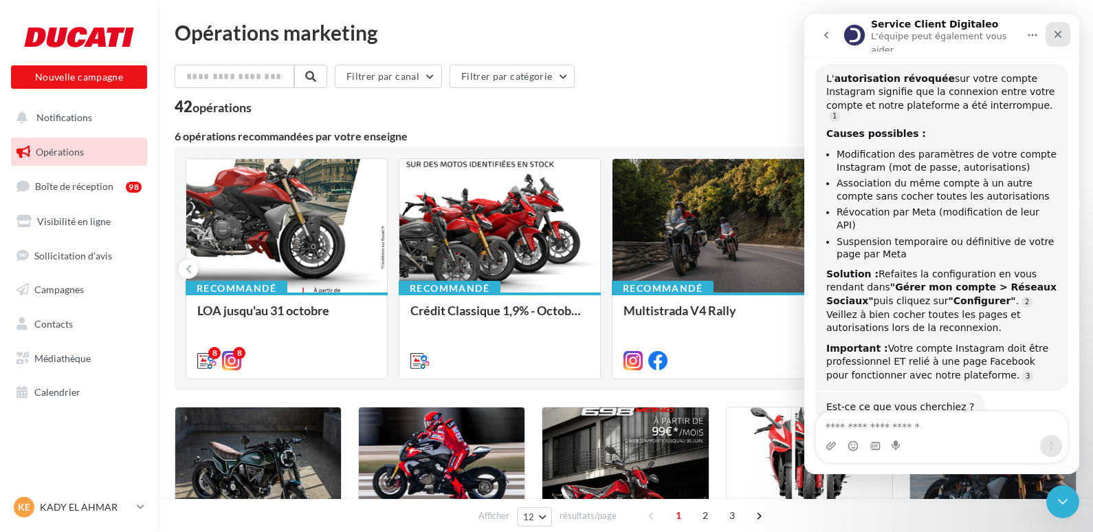
click at [1061, 32] on icon "Fermer" at bounding box center [1058, 34] width 11 height 11
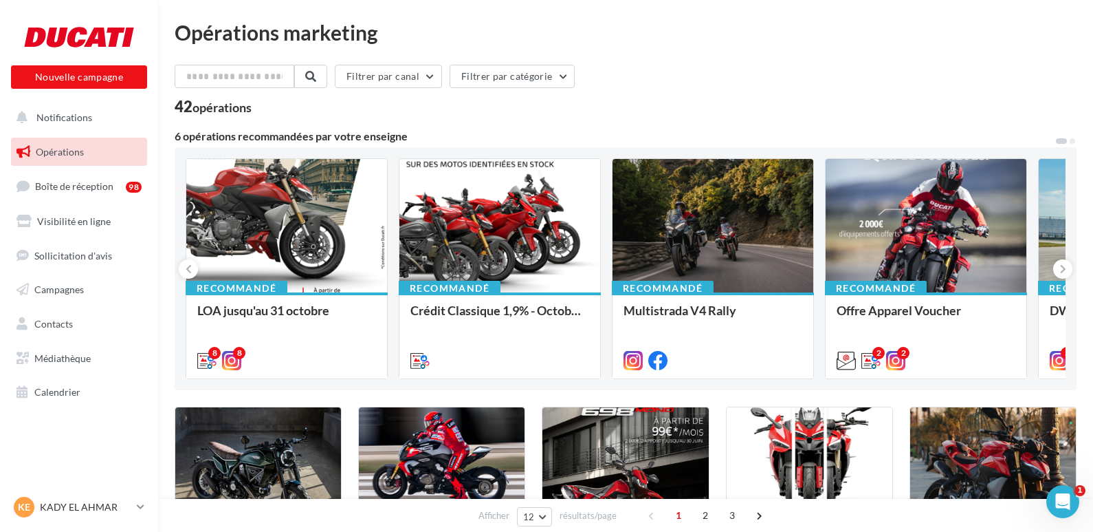
scroll to position [151, 0]
click at [70, 508] on p "KADY EL AHMAR" at bounding box center [85, 507] width 91 height 14
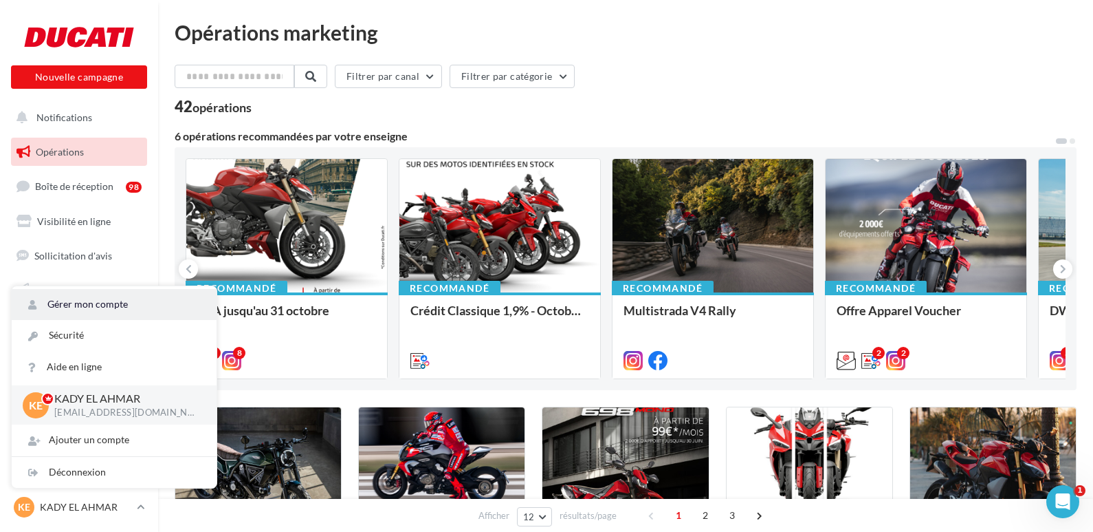
click at [87, 305] on link "Gérer mon compte" at bounding box center [114, 304] width 205 height 31
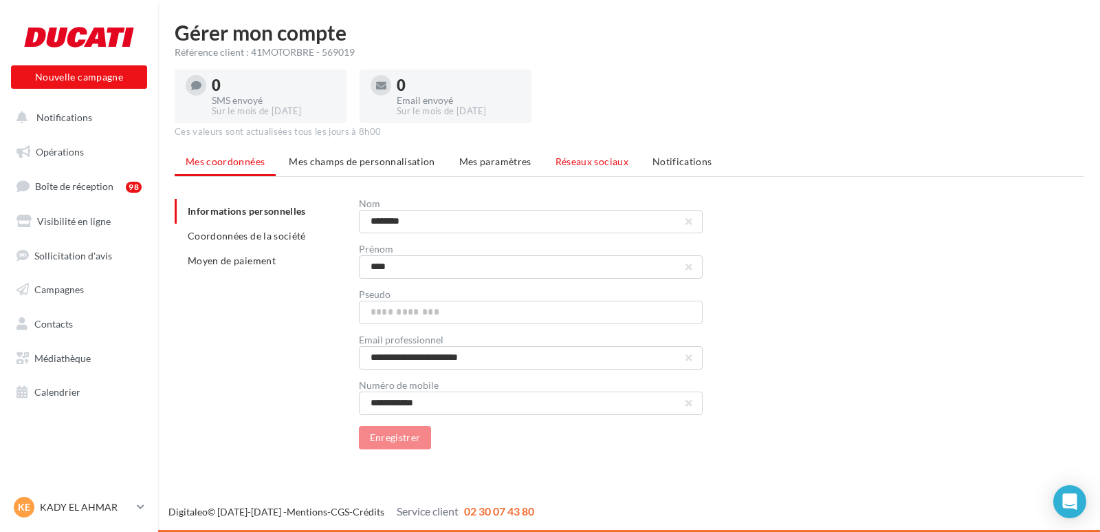
click at [606, 160] on span "Réseaux sociaux" at bounding box center [592, 161] width 73 height 12
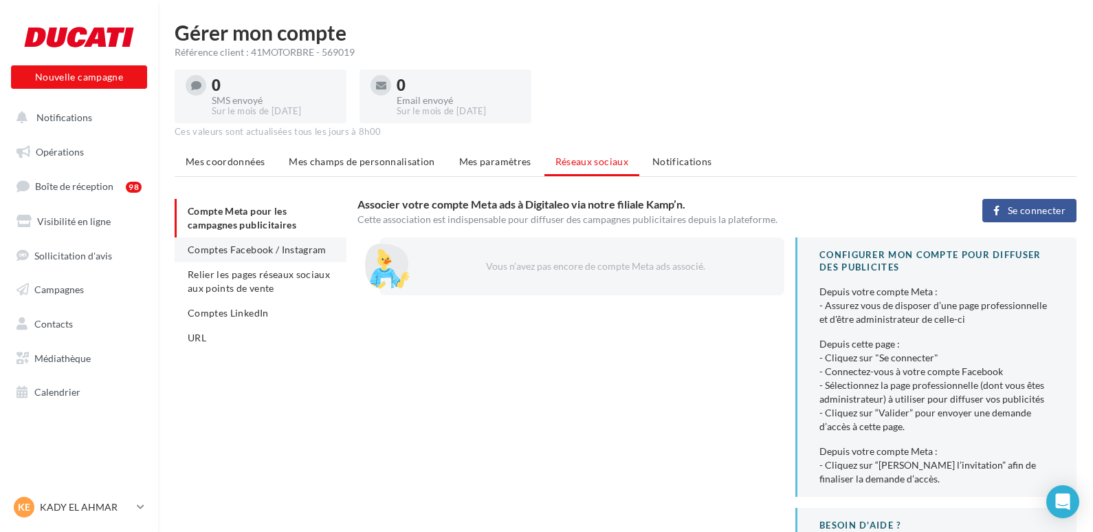
click at [259, 248] on span "Comptes Facebook / Instagram" at bounding box center [257, 249] width 139 height 12
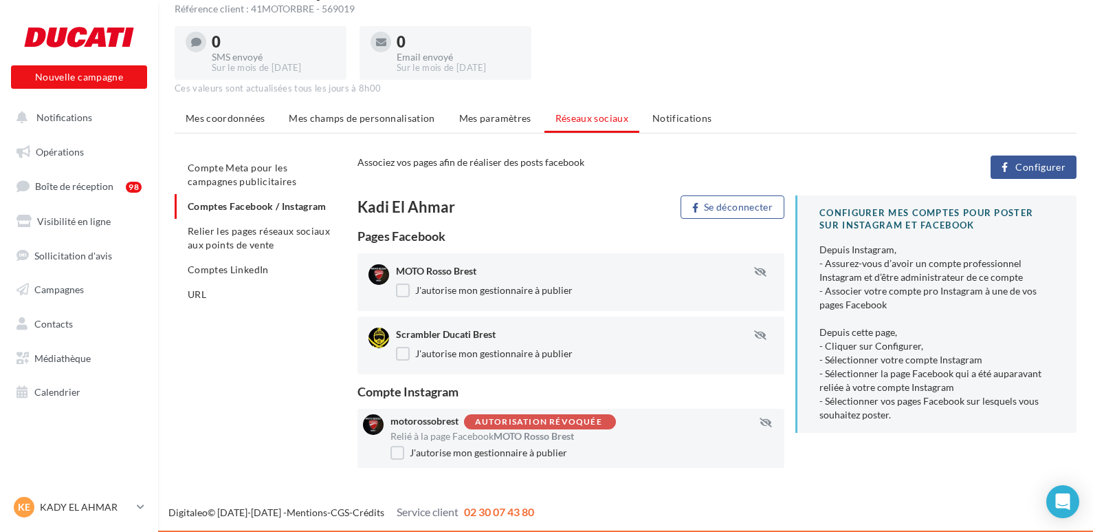
scroll to position [44, 0]
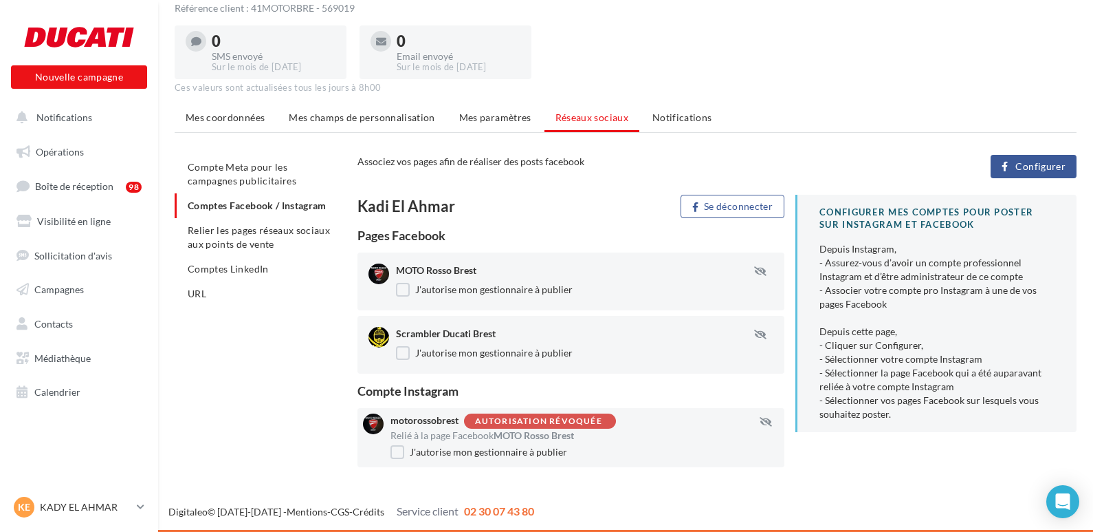
click at [1040, 166] on span "Configurer" at bounding box center [1041, 166] width 50 height 11
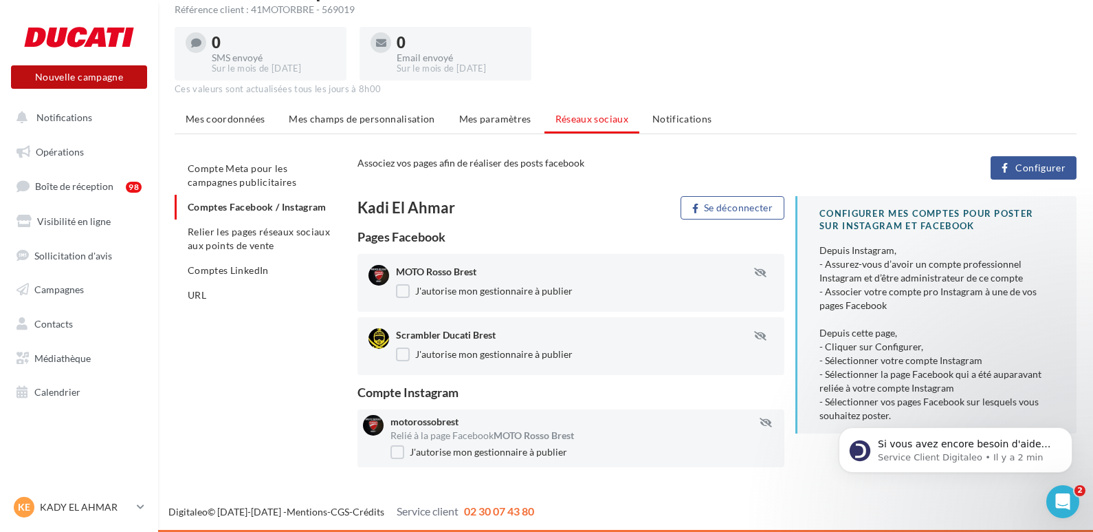
click at [78, 80] on button "Nouvelle campagne" at bounding box center [79, 76] width 136 height 23
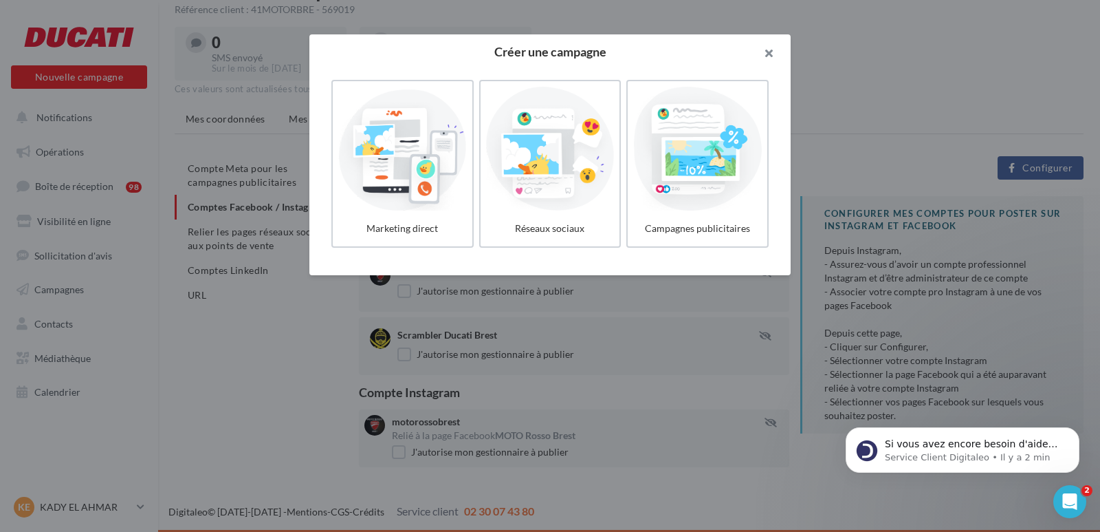
click at [767, 50] on button "button" at bounding box center [763, 54] width 55 height 41
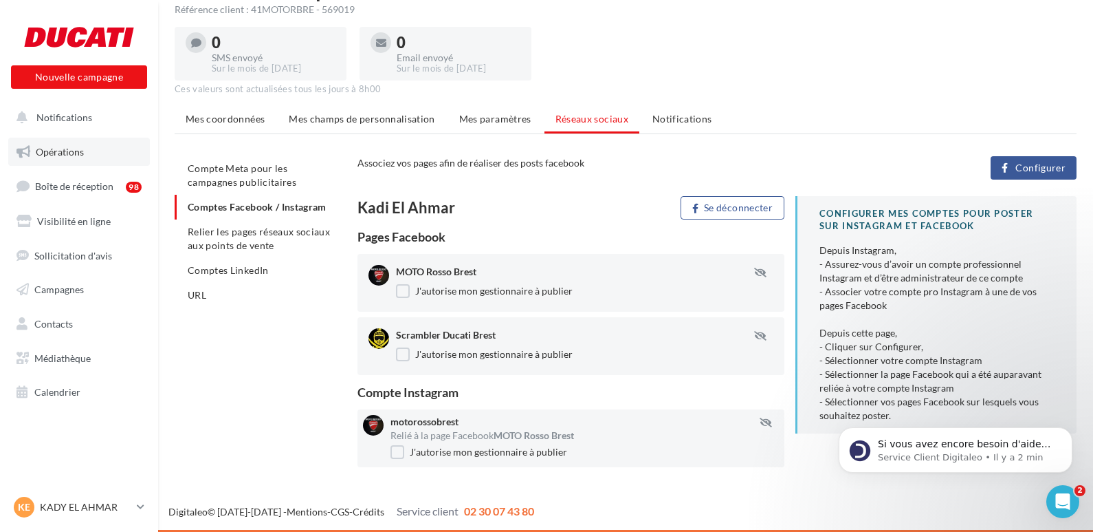
click at [61, 154] on span "Opérations" at bounding box center [60, 152] width 48 height 12
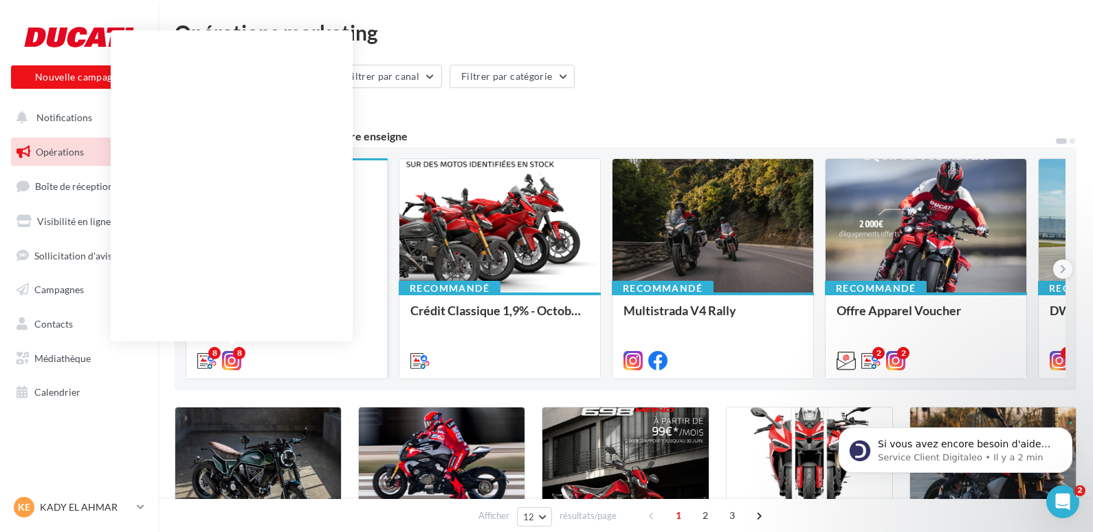
click at [234, 361] on icon at bounding box center [231, 360] width 19 height 19
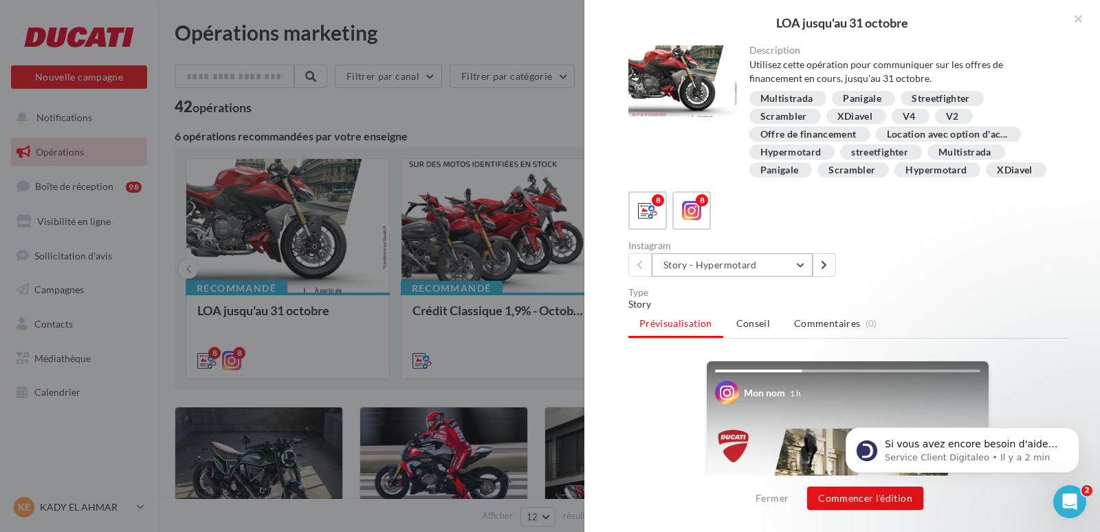
click at [802, 276] on button "Story - Hypermotard" at bounding box center [732, 264] width 161 height 23
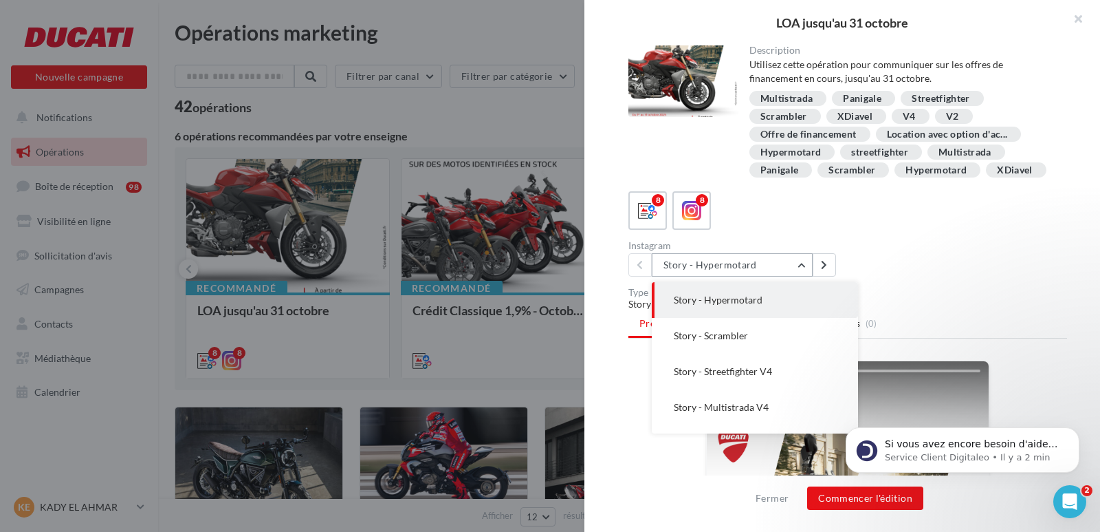
click at [802, 276] on button "Story - Hypermotard" at bounding box center [732, 264] width 161 height 23
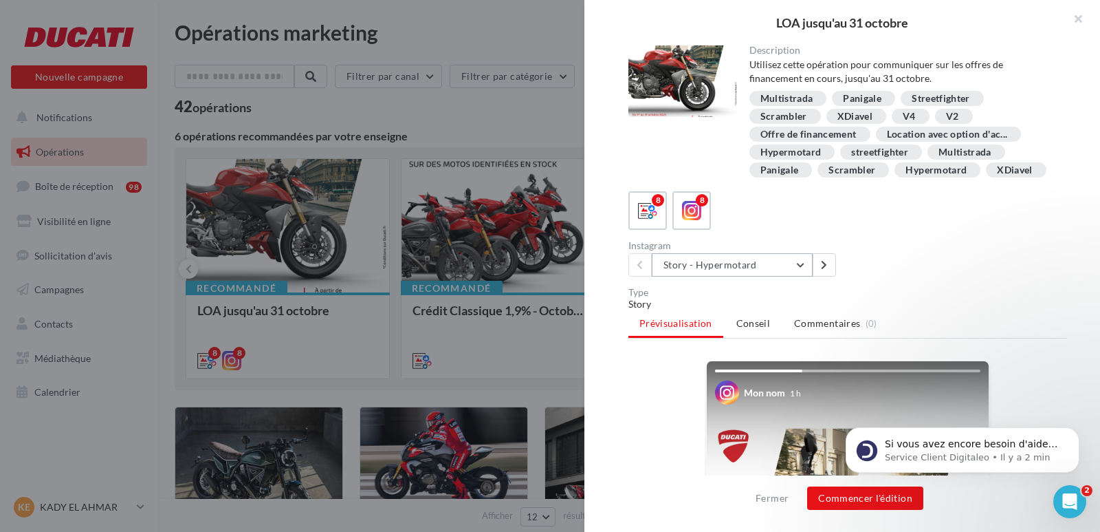
click at [802, 276] on button "Story - Hypermotard" at bounding box center [732, 264] width 161 height 23
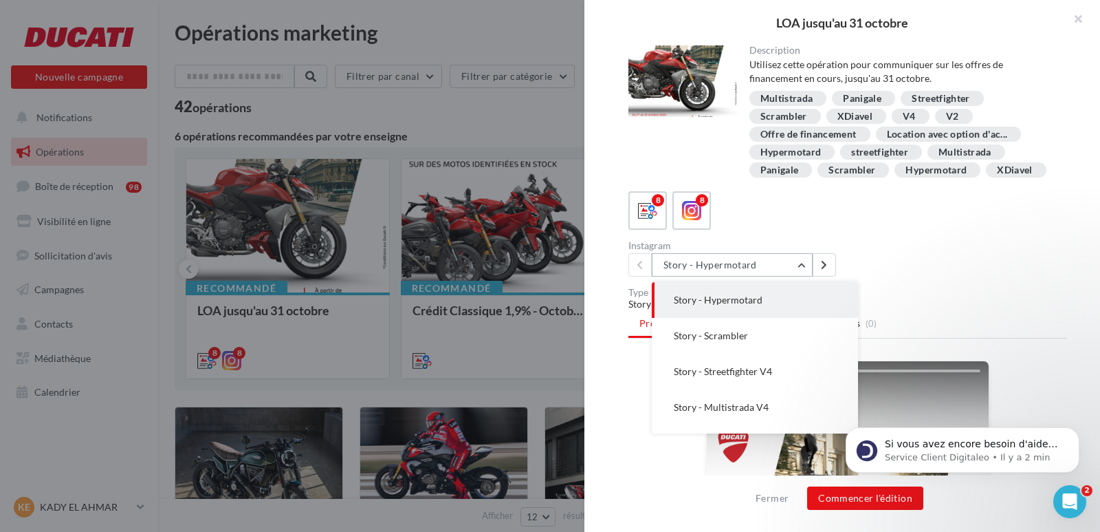
click at [802, 276] on button "Story - Hypermotard" at bounding box center [732, 264] width 161 height 23
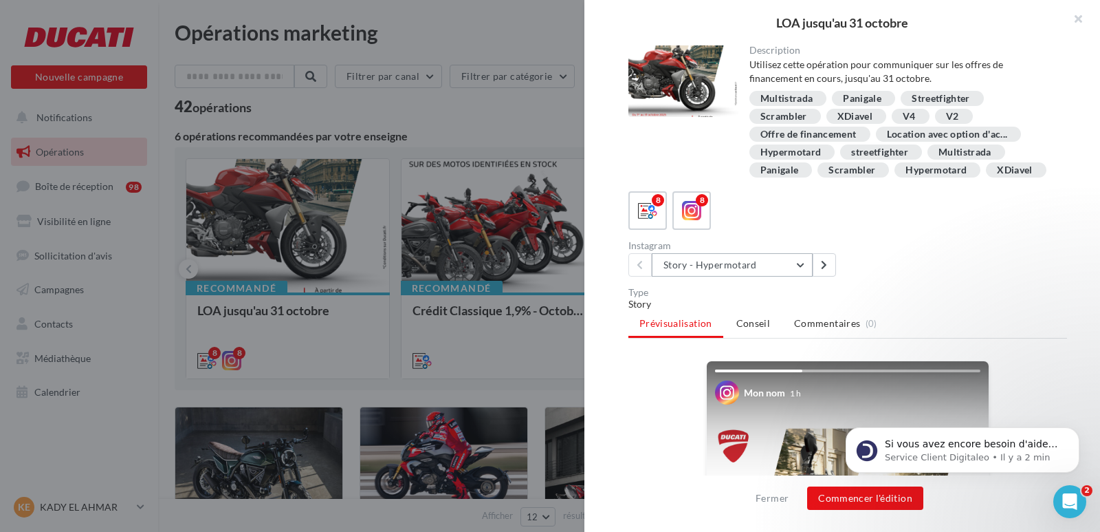
click at [802, 276] on button "Story - Hypermotard" at bounding box center [732, 264] width 161 height 23
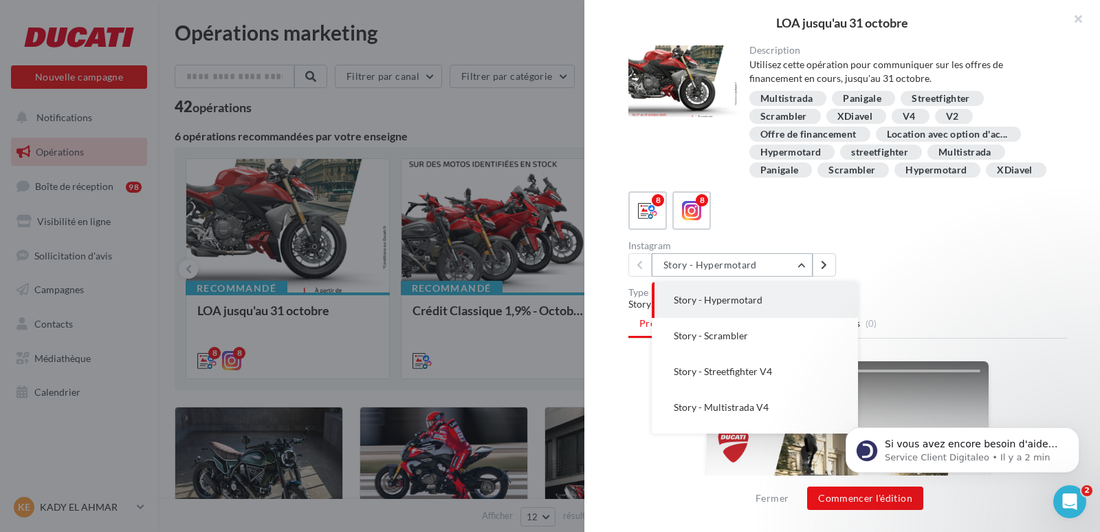
click at [802, 276] on button "Story - Hypermotard" at bounding box center [732, 264] width 161 height 23
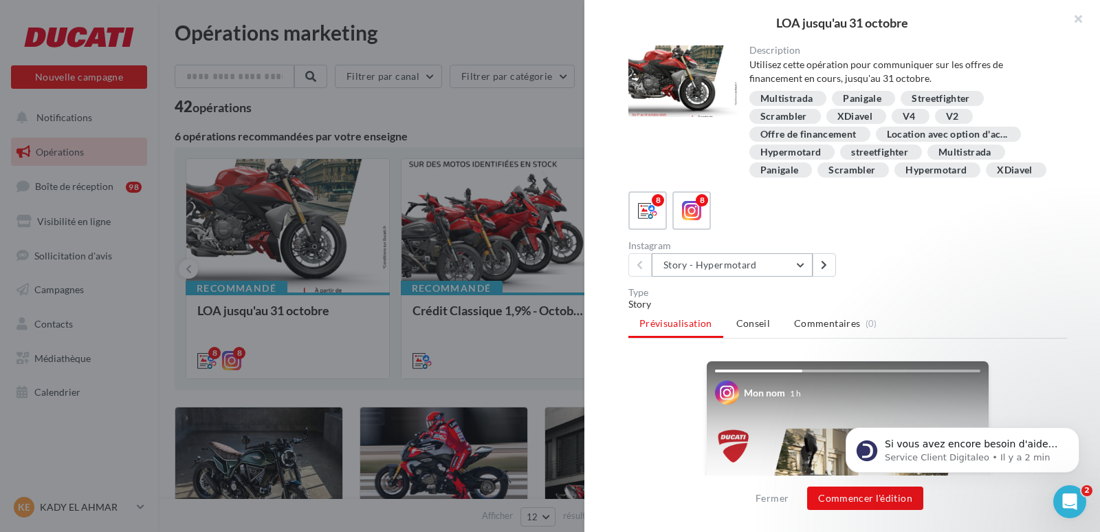
click at [802, 276] on button "Story - Hypermotard" at bounding box center [732, 264] width 161 height 23
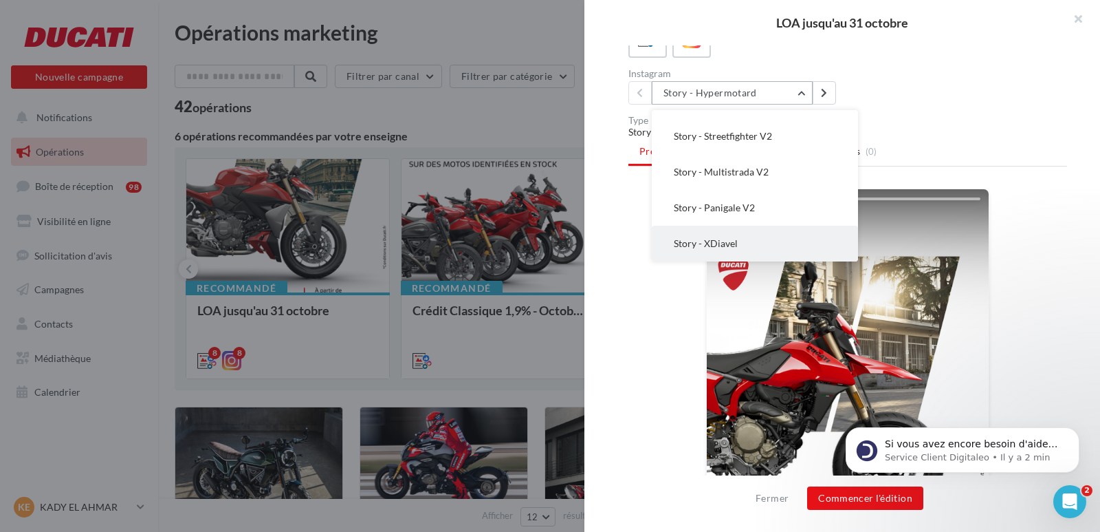
scroll to position [69, 0]
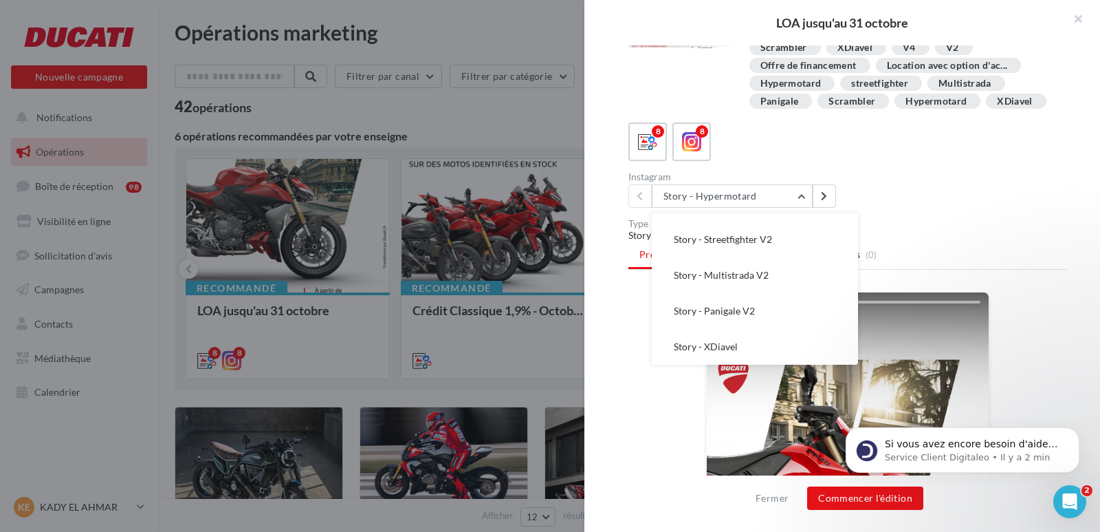
click at [931, 184] on div "8 8 Instagram Story - Hypermotard Story - Hypermotard Story - Scrambler Story -…" at bounding box center [848, 164] width 439 height 85
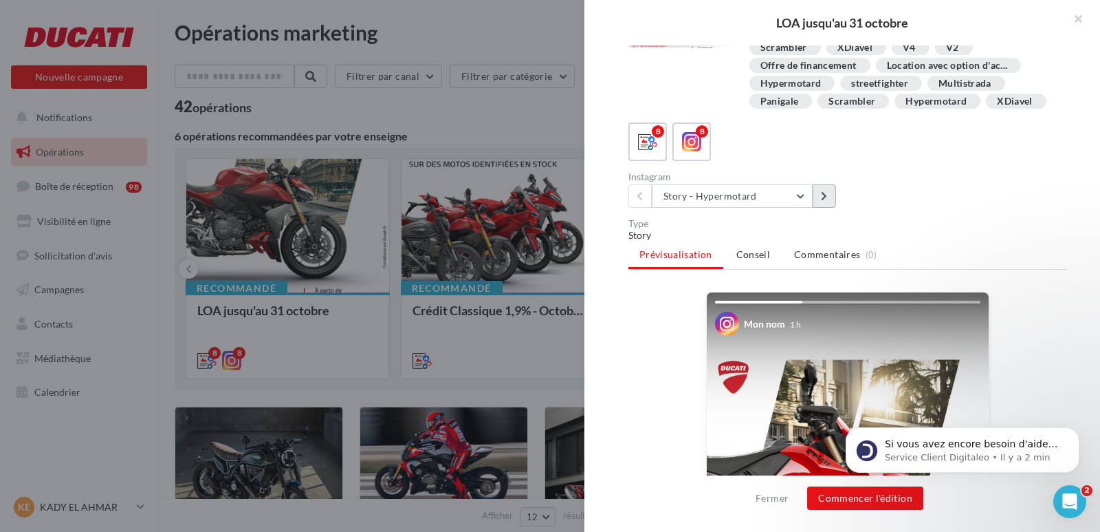
click at [827, 201] on icon at bounding box center [824, 196] width 6 height 10
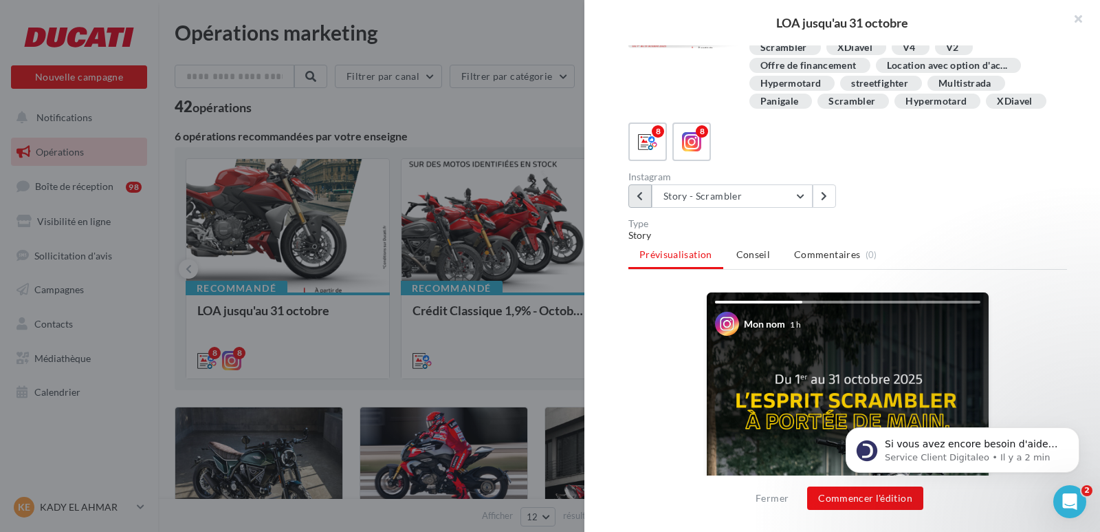
click at [646, 208] on button at bounding box center [640, 195] width 23 height 23
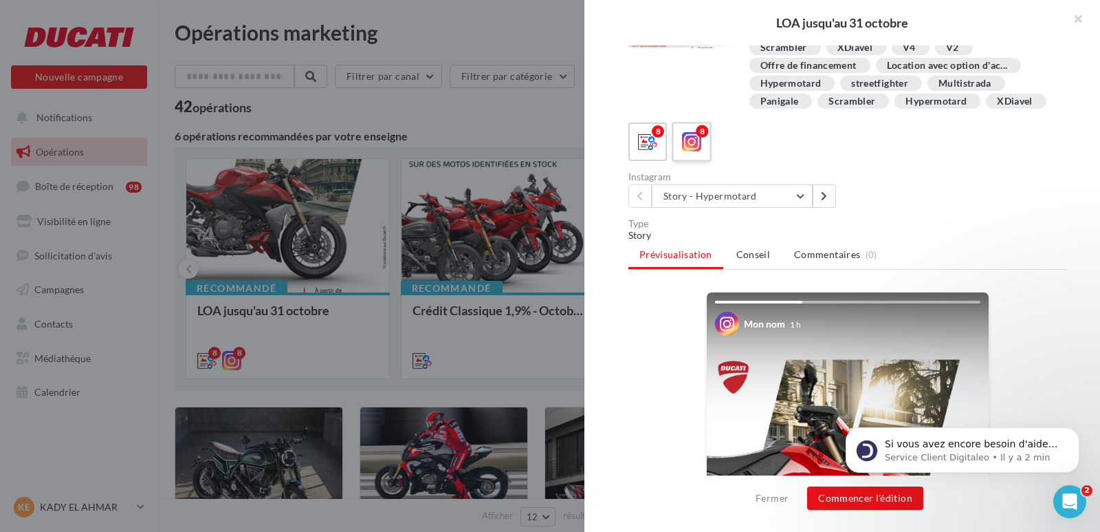
click at [695, 152] on icon at bounding box center [692, 142] width 20 height 20
click at [804, 208] on button "Story - Hypermotard" at bounding box center [732, 195] width 161 height 23
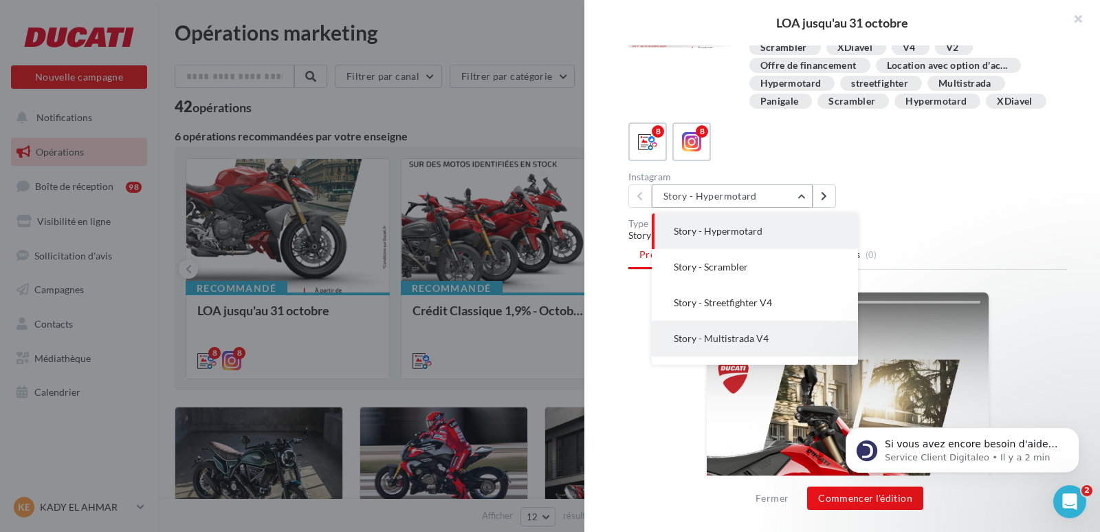
scroll to position [135, 0]
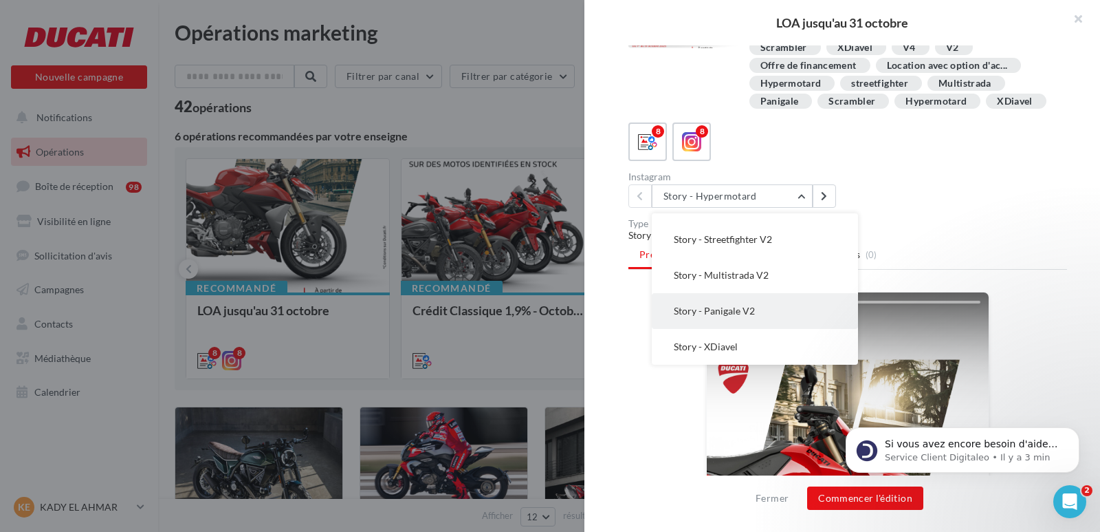
click at [739, 316] on span "Story - Panigale V2" at bounding box center [714, 311] width 81 height 12
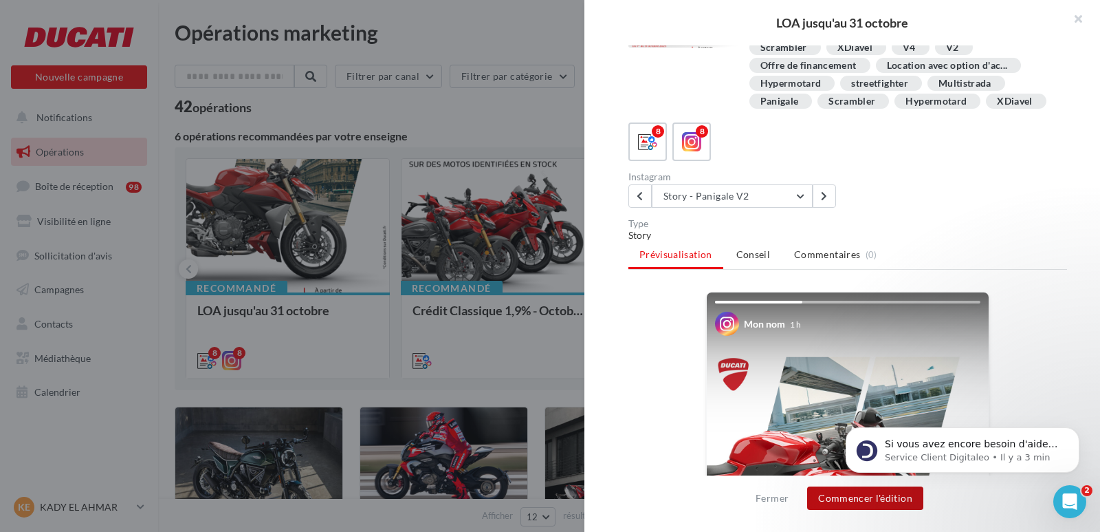
click at [895, 502] on button "Commencer l'édition" at bounding box center [865, 497] width 116 height 23
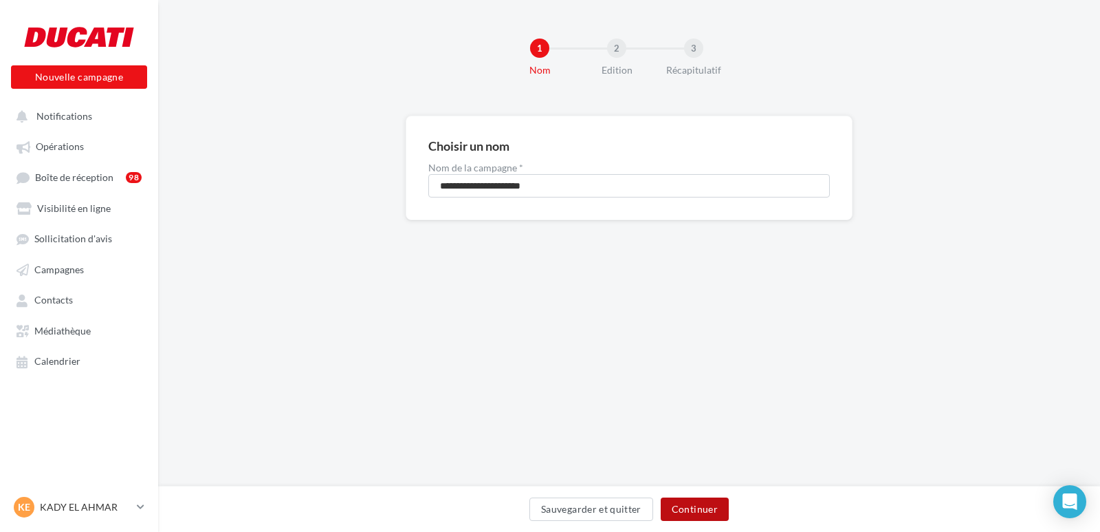
click at [712, 507] on button "Continuer" at bounding box center [695, 508] width 68 height 23
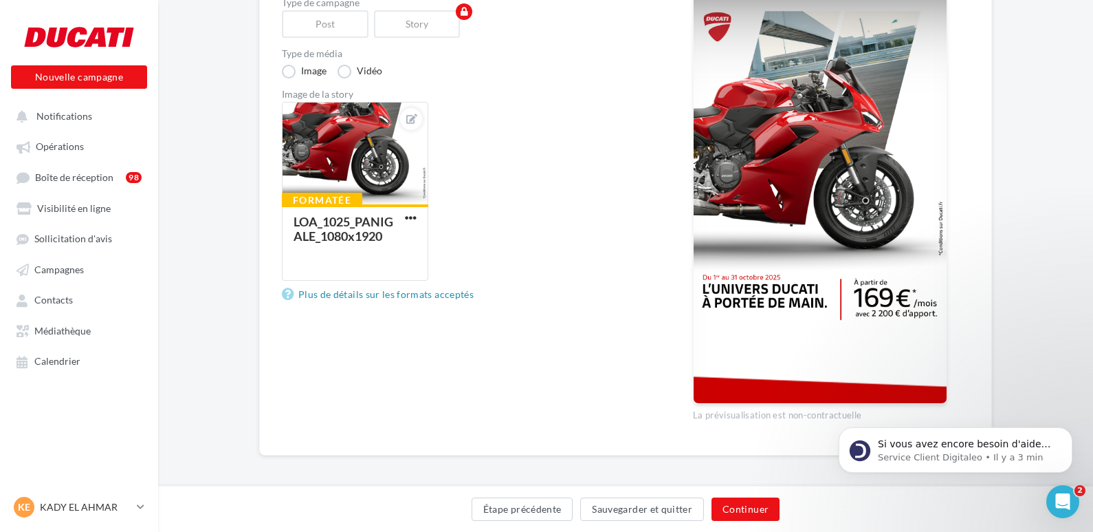
scroll to position [226, 0]
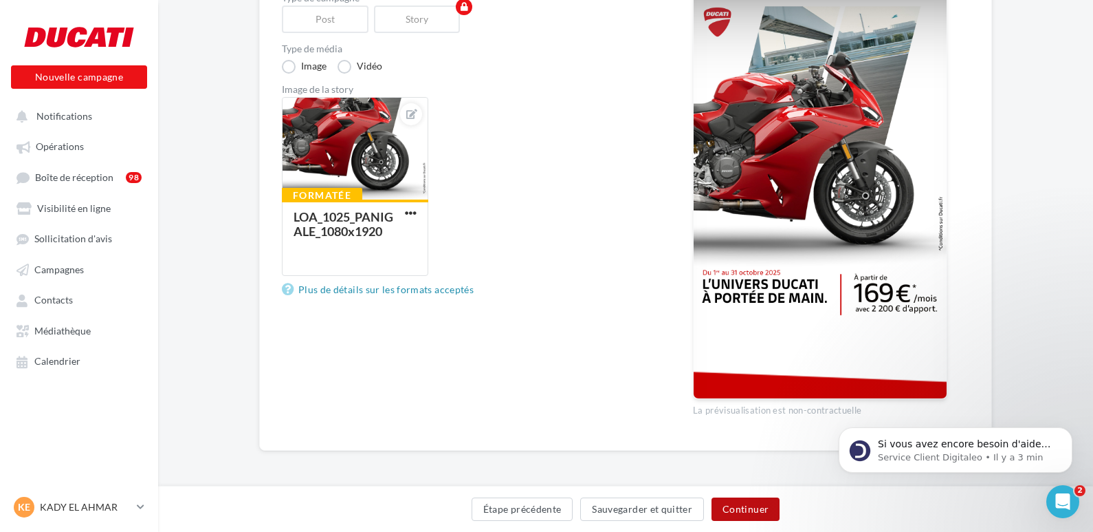
click at [736, 508] on button "Continuer" at bounding box center [746, 508] width 68 height 23
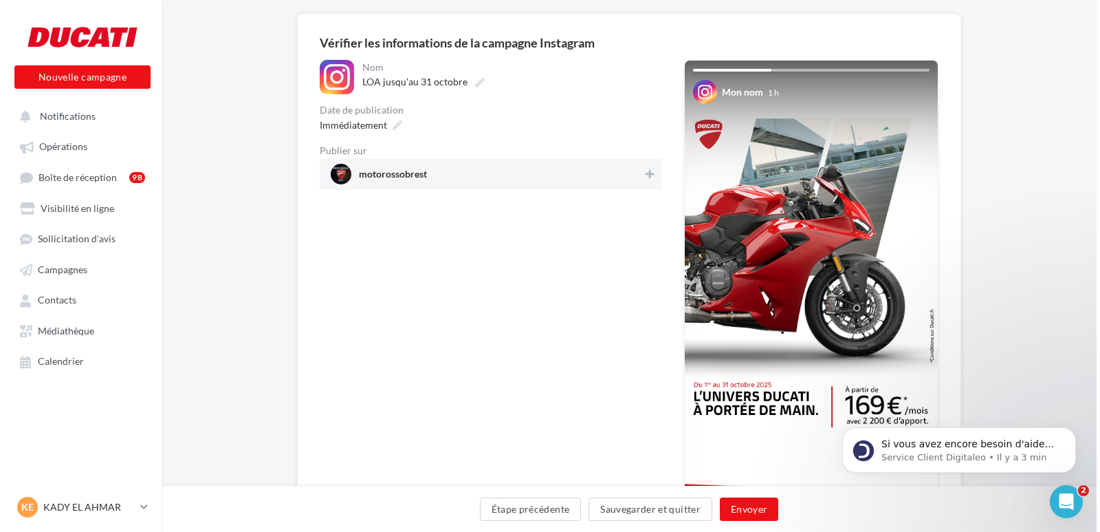
scroll to position [206, 0]
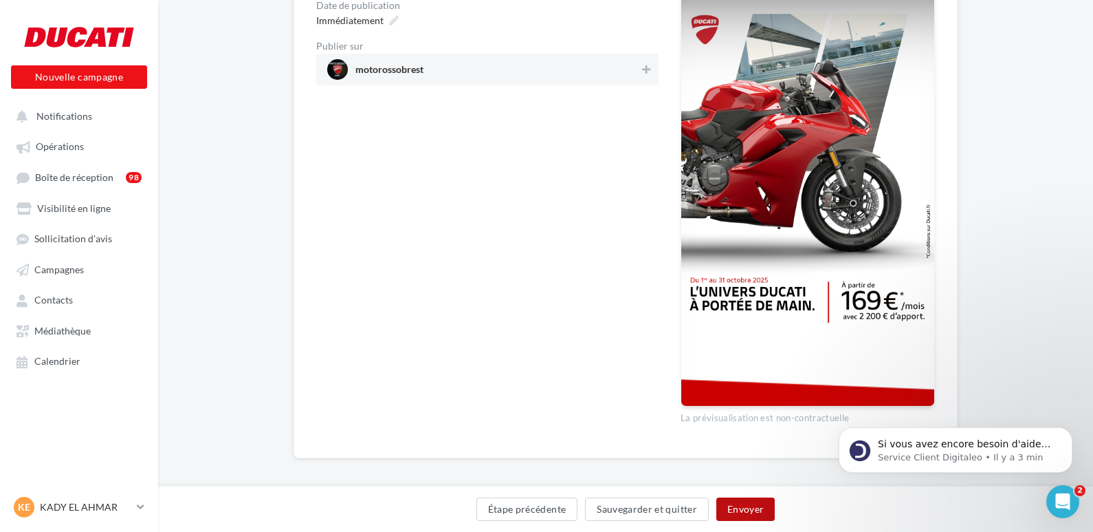
click at [752, 510] on button "Envoyer" at bounding box center [746, 508] width 58 height 23
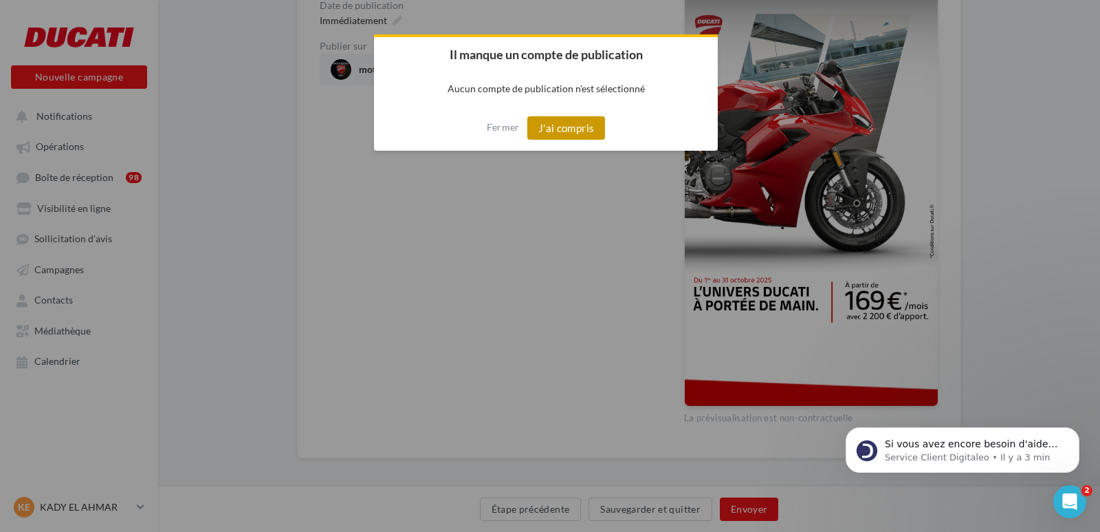
click at [569, 122] on button "J'ai compris" at bounding box center [566, 127] width 78 height 23
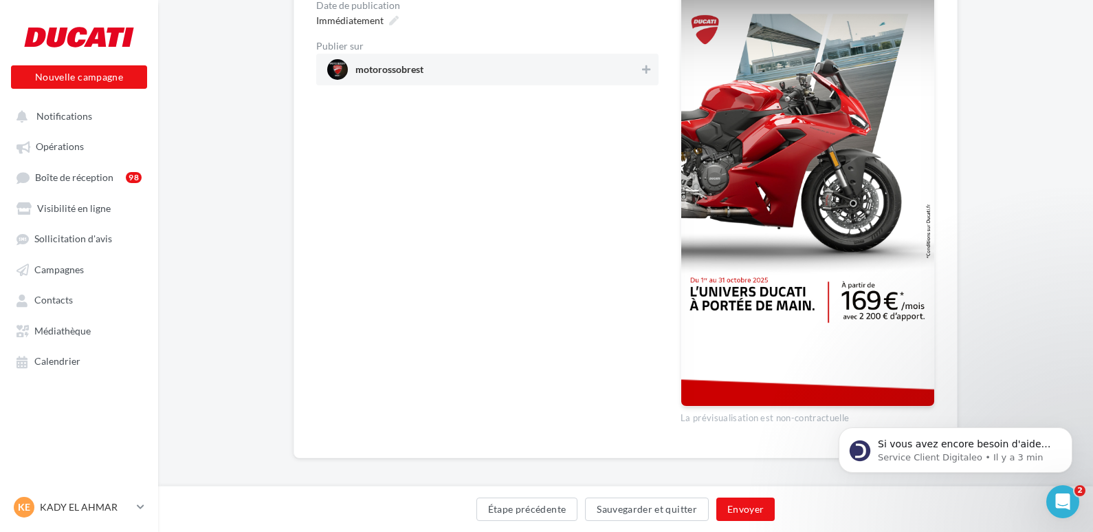
click at [400, 69] on span "motorossobrest" at bounding box center [390, 72] width 68 height 15
click at [761, 505] on button "Envoyer" at bounding box center [746, 508] width 58 height 23
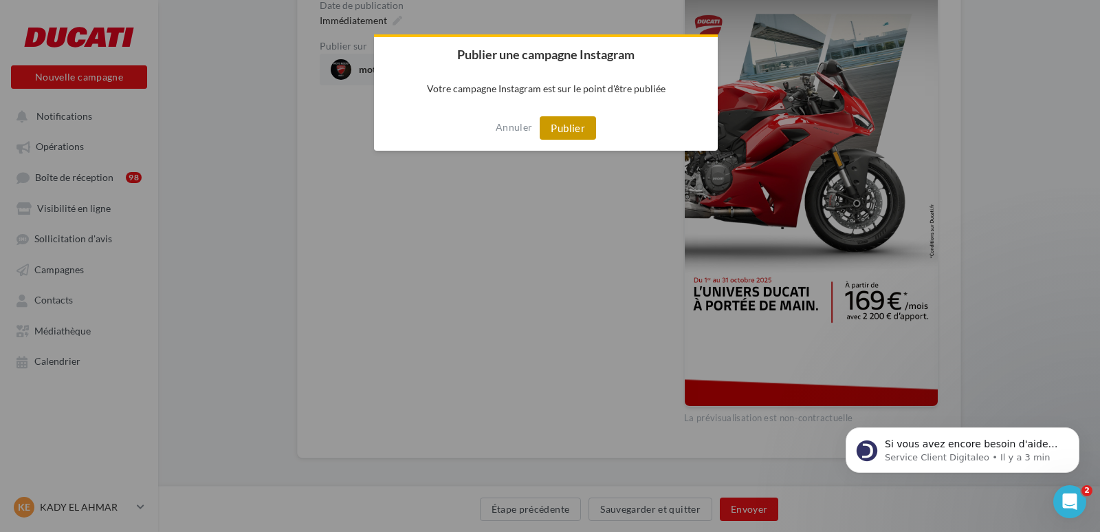
click at [571, 124] on button "Publier" at bounding box center [568, 127] width 56 height 23
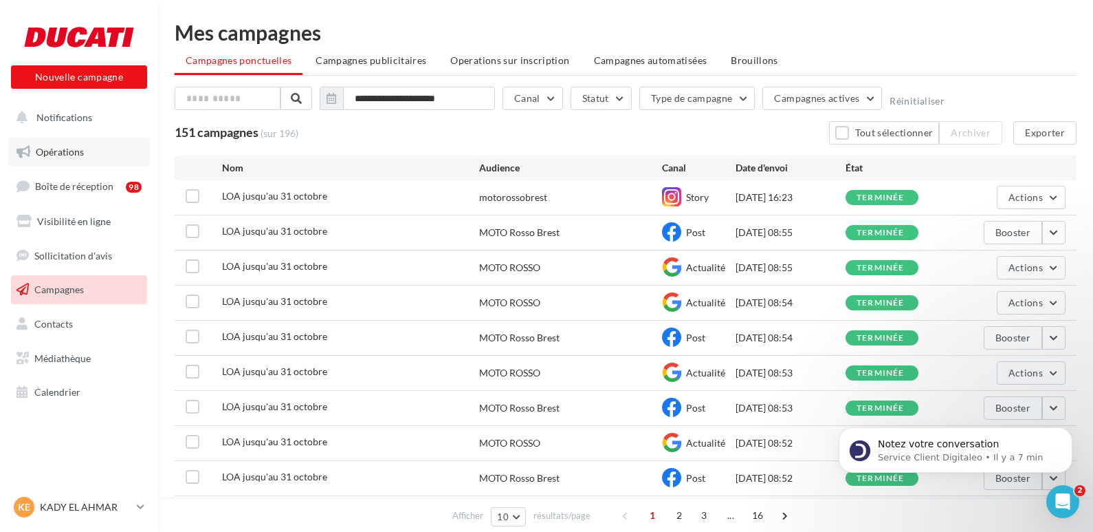
click at [72, 151] on span "Opérations" at bounding box center [60, 152] width 48 height 12
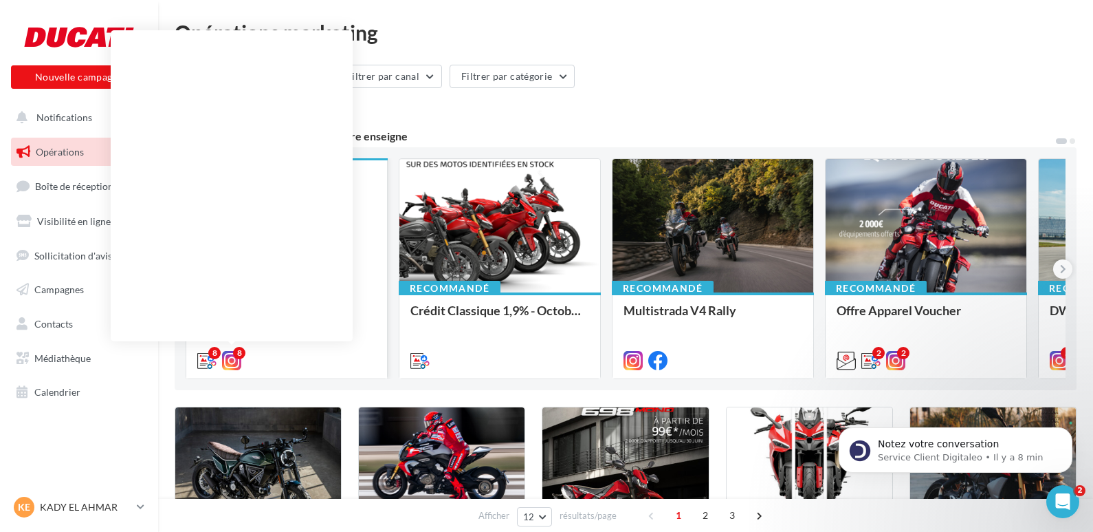
click at [237, 358] on div "8" at bounding box center [239, 353] width 12 height 12
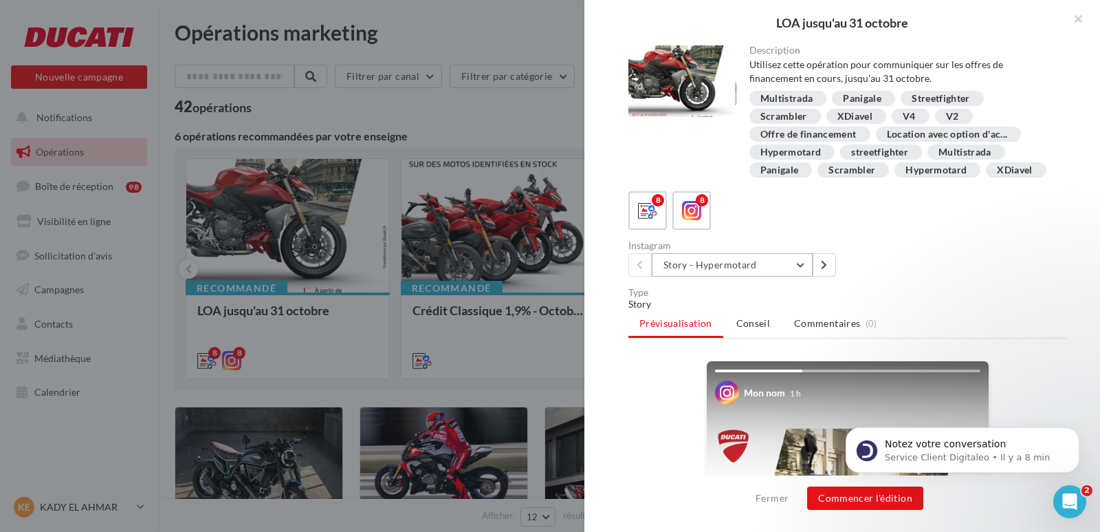
click at [803, 276] on button "Story - Hypermotard" at bounding box center [732, 264] width 161 height 23
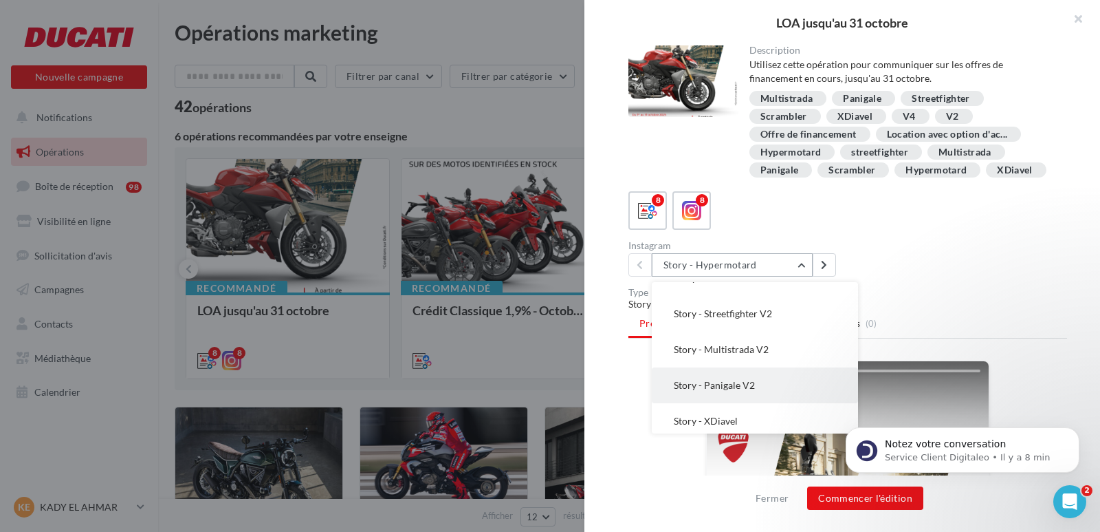
scroll to position [135, 0]
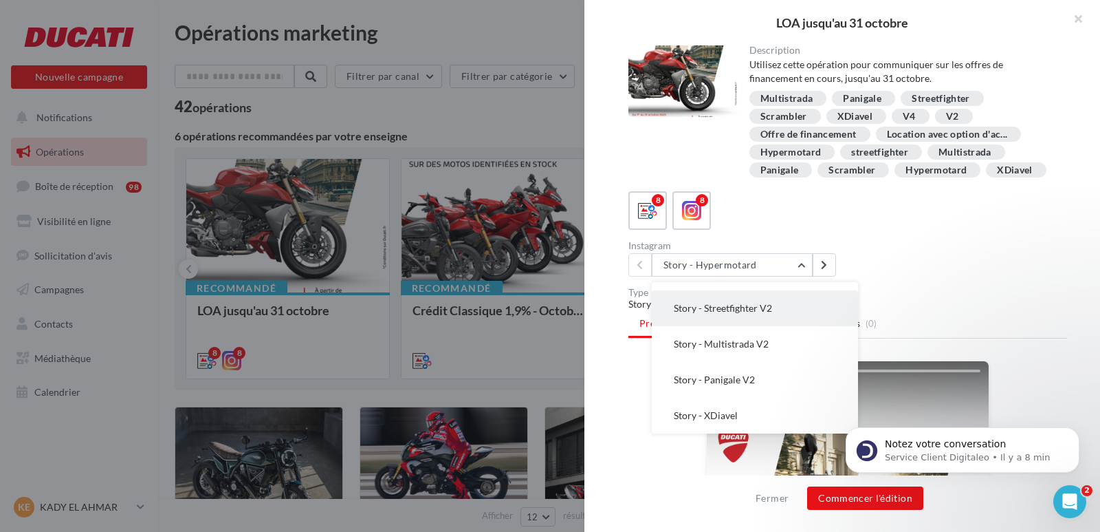
click at [747, 314] on span "Story - Streetfighter V2" at bounding box center [723, 308] width 98 height 12
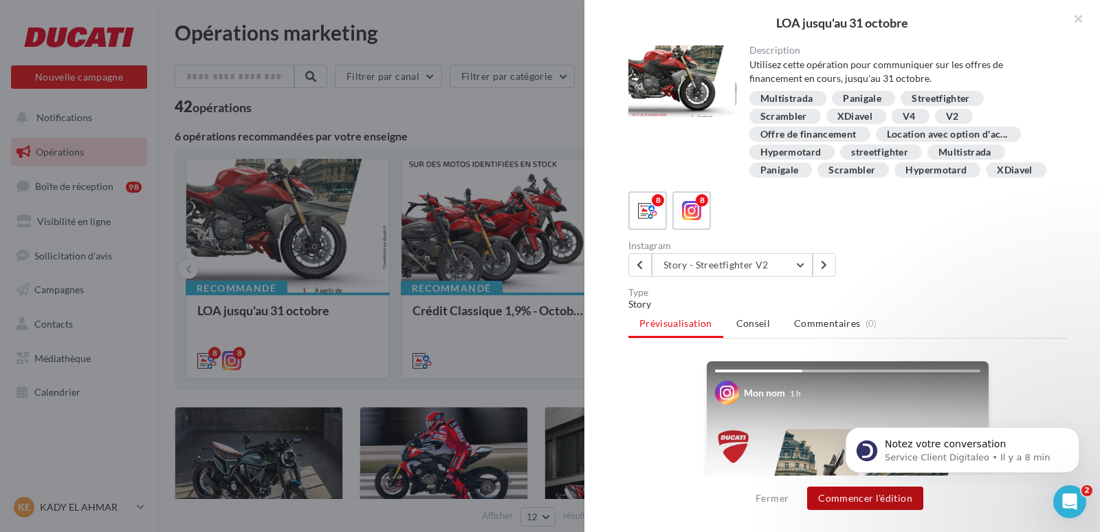
click at [858, 495] on button "Commencer l'édition" at bounding box center [865, 497] width 116 height 23
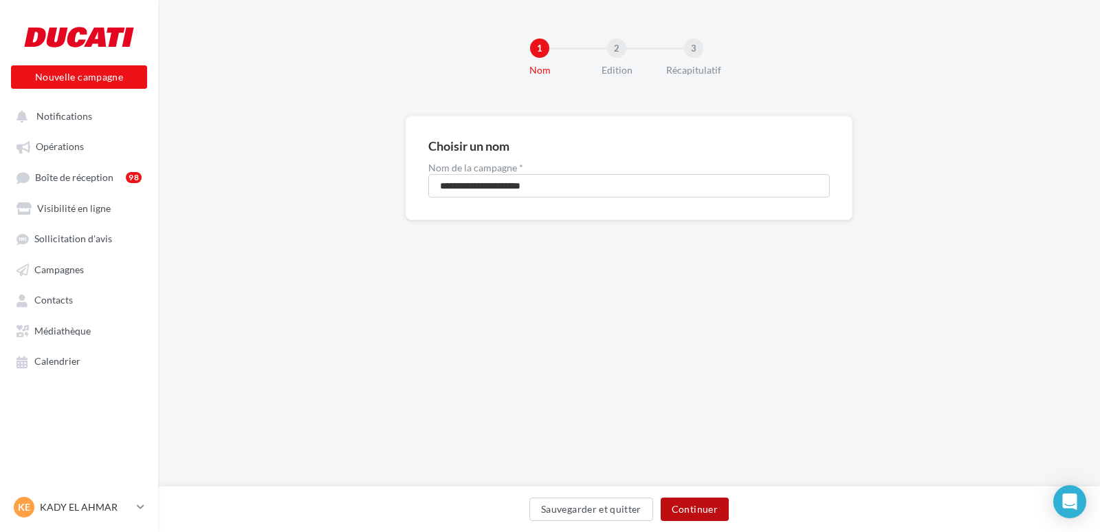
click at [714, 512] on button "Continuer" at bounding box center [695, 508] width 68 height 23
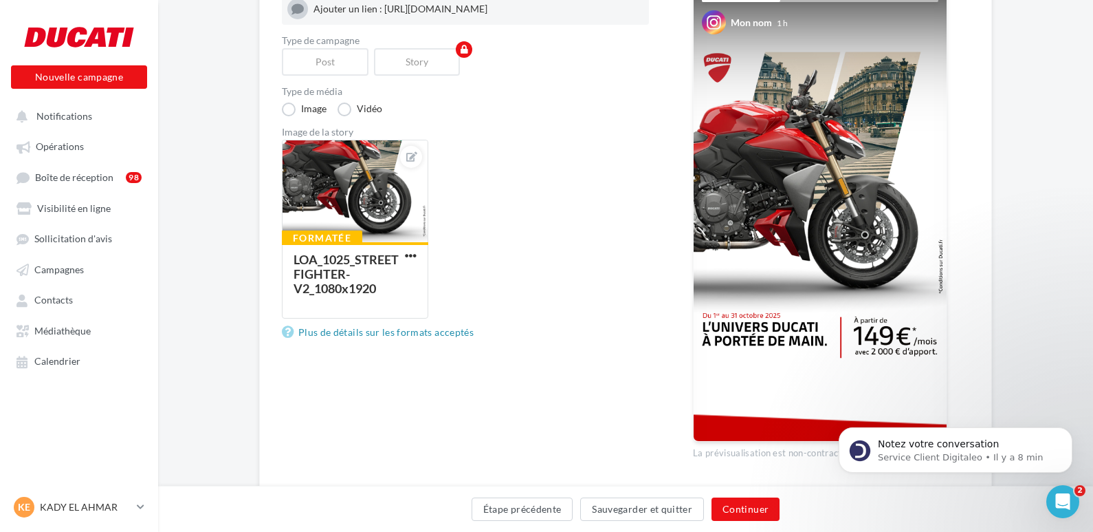
scroll to position [206, 0]
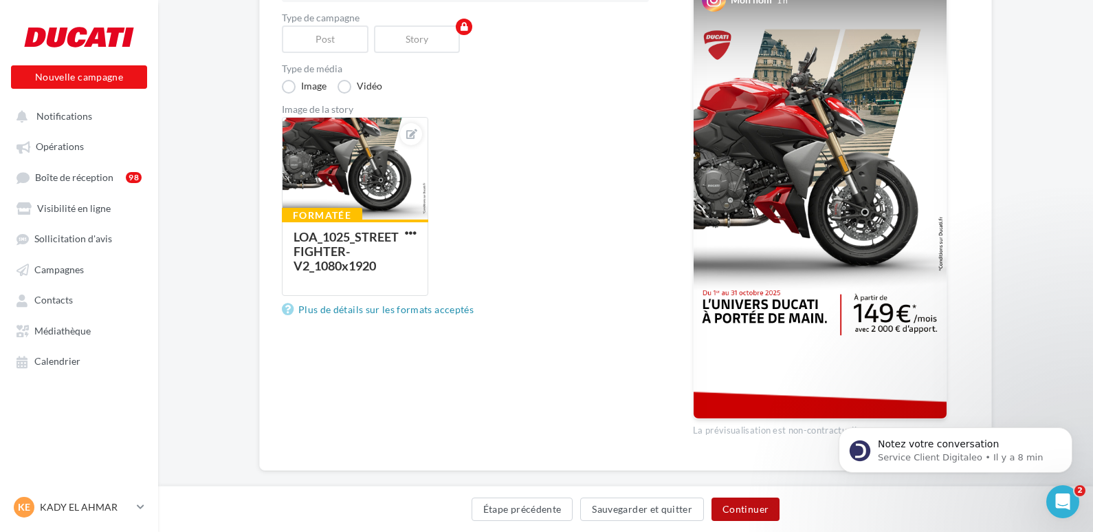
click at [745, 509] on button "Continuer" at bounding box center [746, 508] width 68 height 23
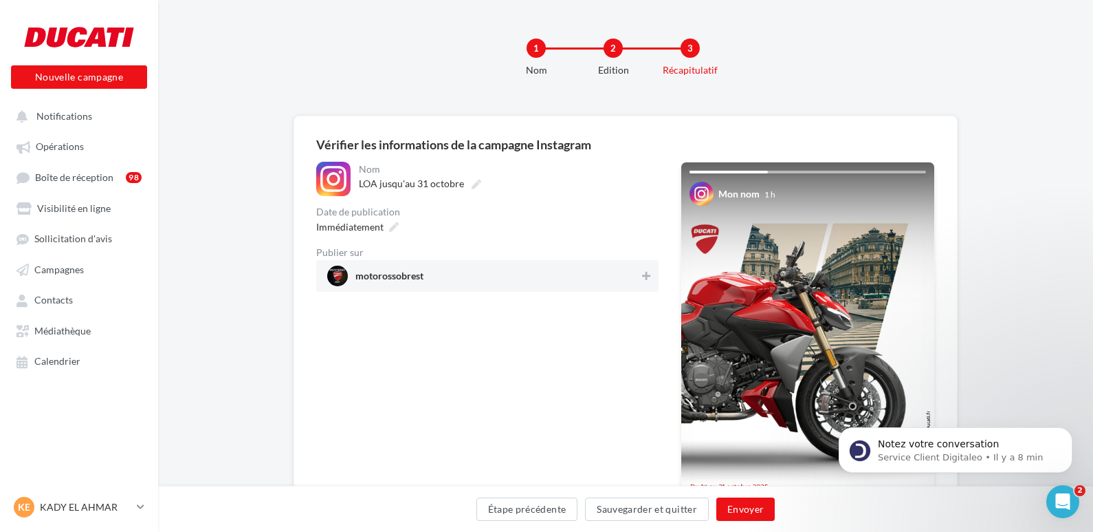
click at [598, 279] on span "motorossobrest" at bounding box center [483, 275] width 312 height 21
click at [736, 504] on button "Envoyer" at bounding box center [746, 508] width 58 height 23
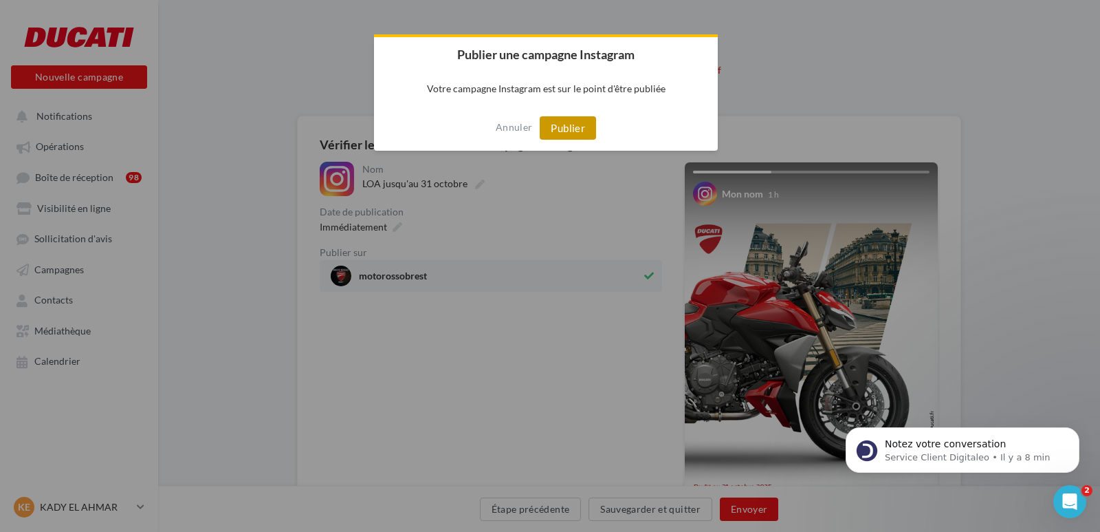
click at [576, 127] on button "Publier" at bounding box center [568, 127] width 56 height 23
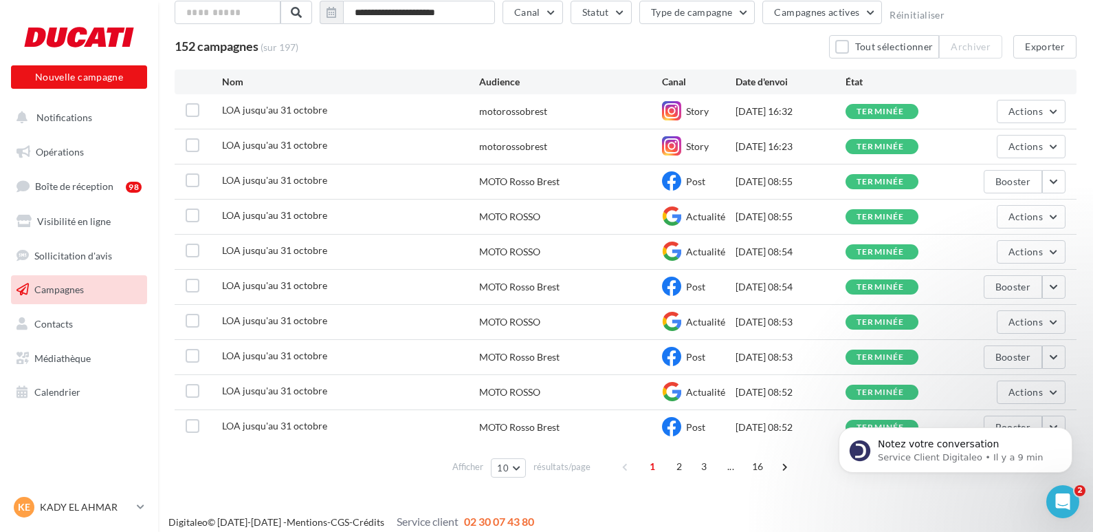
scroll to position [96, 0]
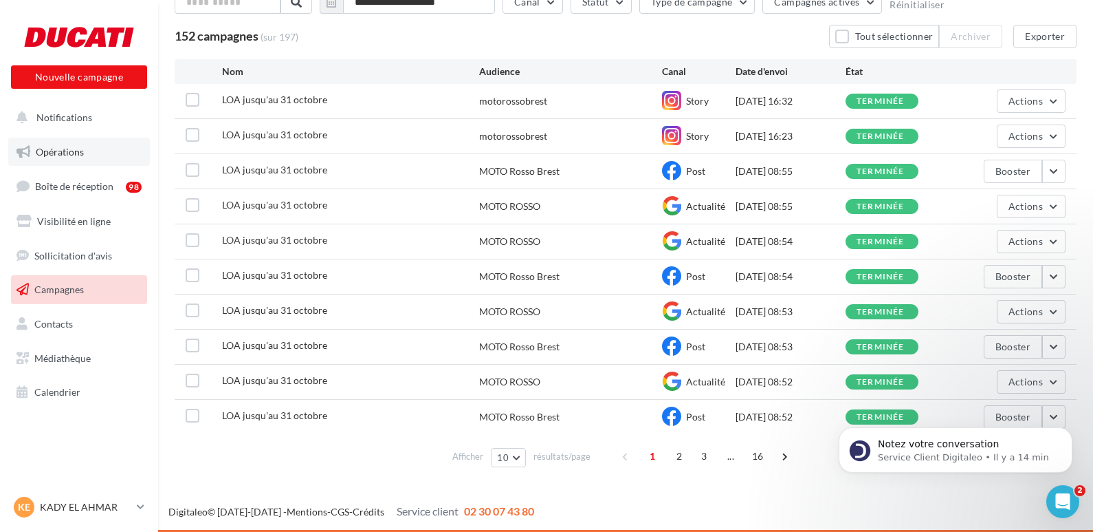
click at [76, 153] on span "Opérations" at bounding box center [60, 152] width 48 height 12
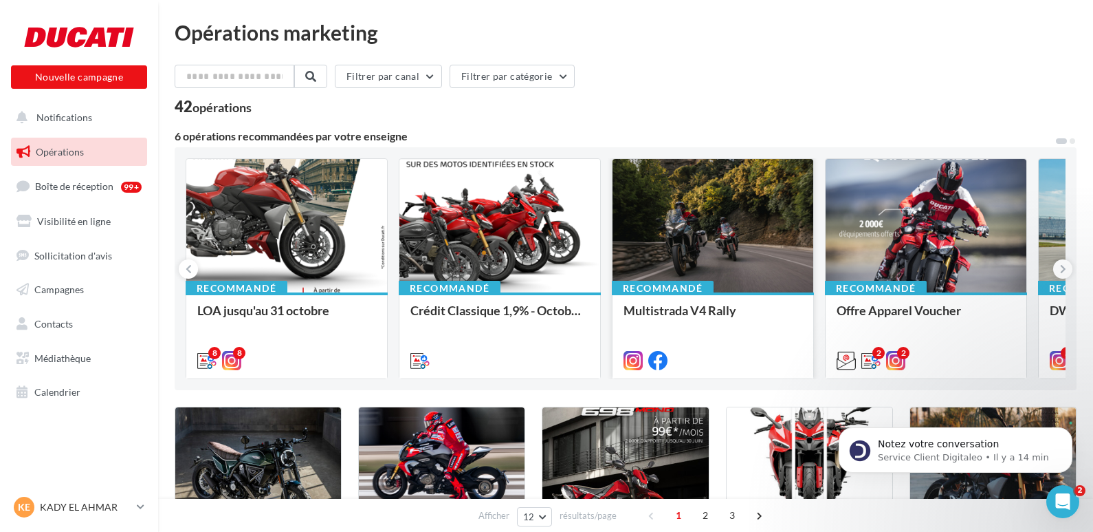
click at [659, 225] on div at bounding box center [713, 226] width 201 height 135
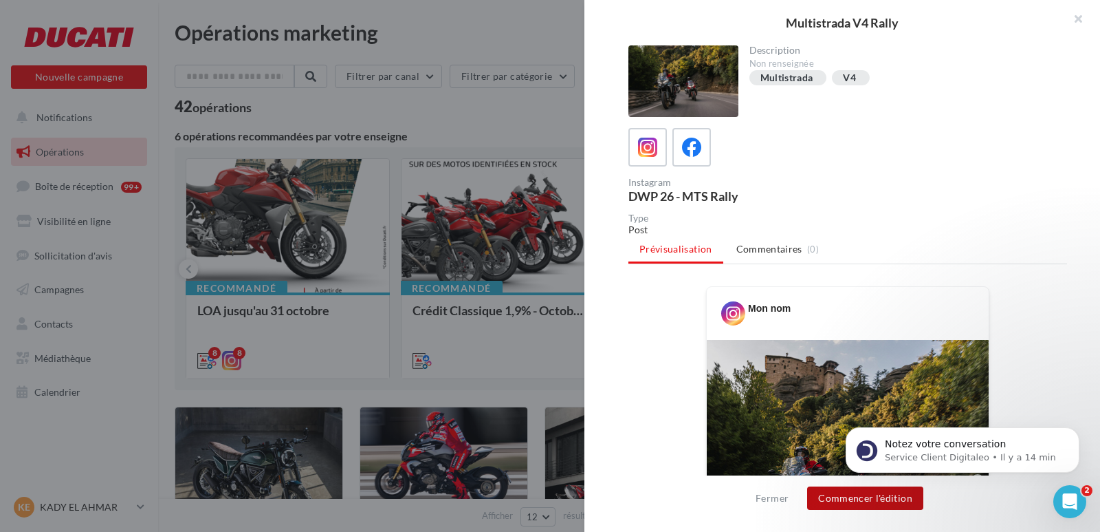
click at [842, 499] on button "Commencer l'édition" at bounding box center [865, 497] width 116 height 23
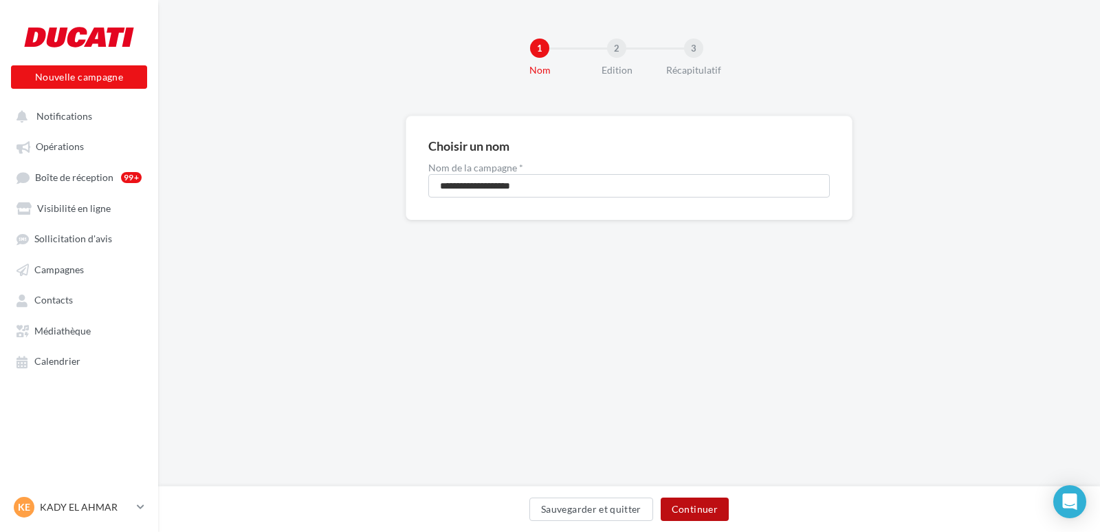
click at [683, 505] on button "Continuer" at bounding box center [695, 508] width 68 height 23
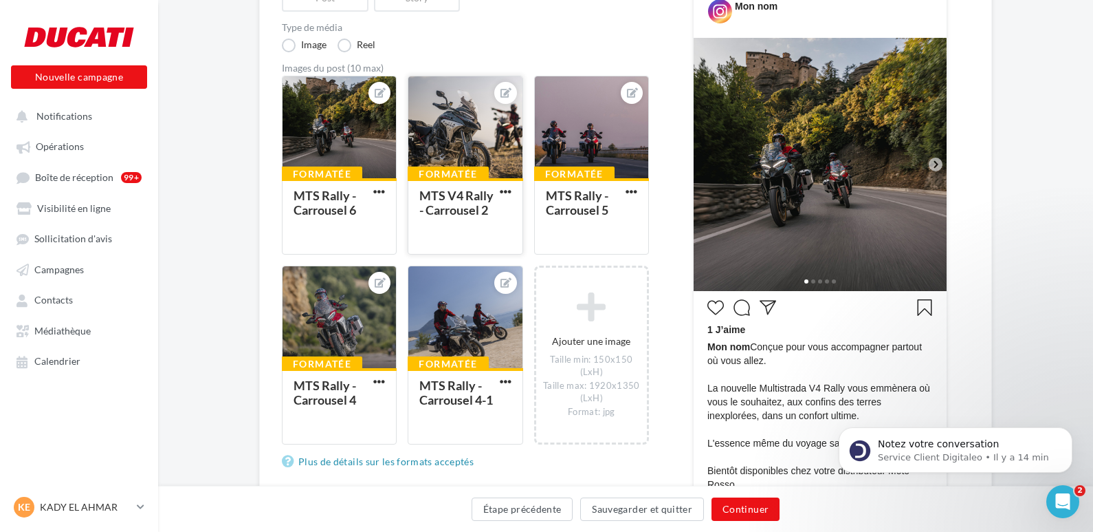
scroll to position [206, 0]
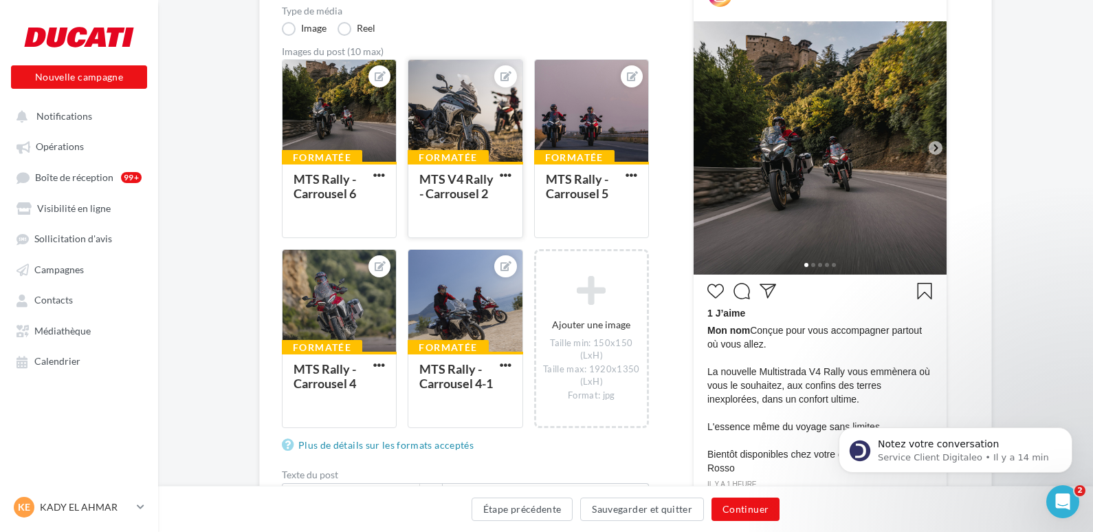
click at [468, 113] on div at bounding box center [464, 111] width 113 height 103
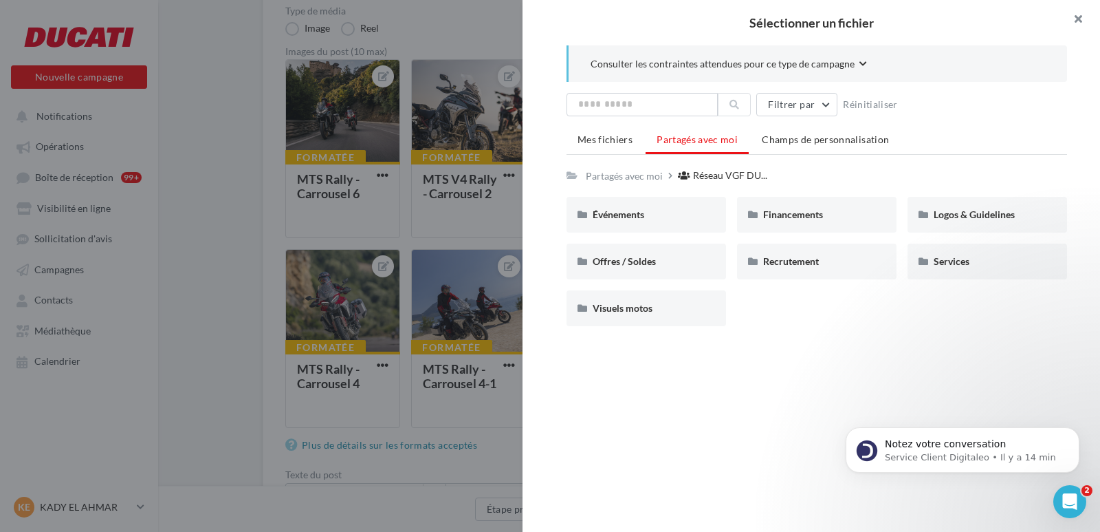
click at [1087, 13] on button "button" at bounding box center [1072, 20] width 55 height 41
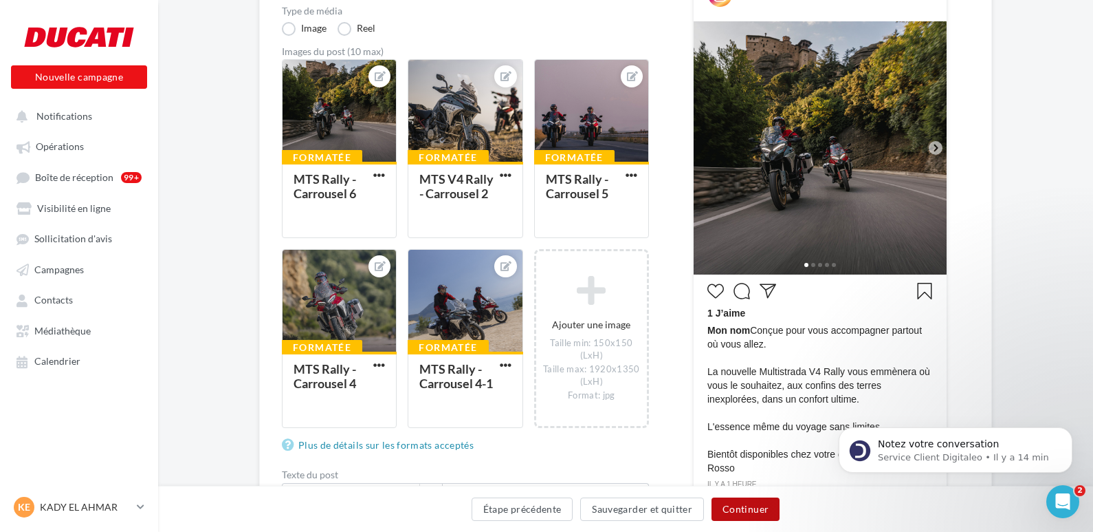
click at [736, 503] on button "Continuer" at bounding box center [746, 508] width 68 height 23
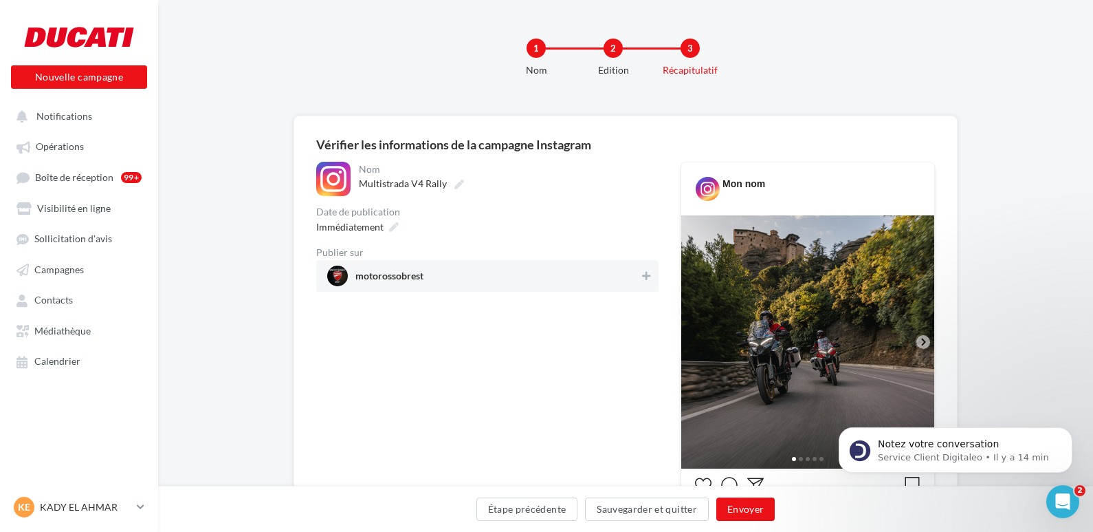
click at [626, 273] on span "motorossobrest" at bounding box center [483, 275] width 312 height 21
click at [643, 275] on icon at bounding box center [646, 276] width 10 height 10
click at [637, 276] on span "motorossobrest" at bounding box center [483, 275] width 312 height 21
click at [742, 509] on button "Envoyer" at bounding box center [746, 508] width 58 height 23
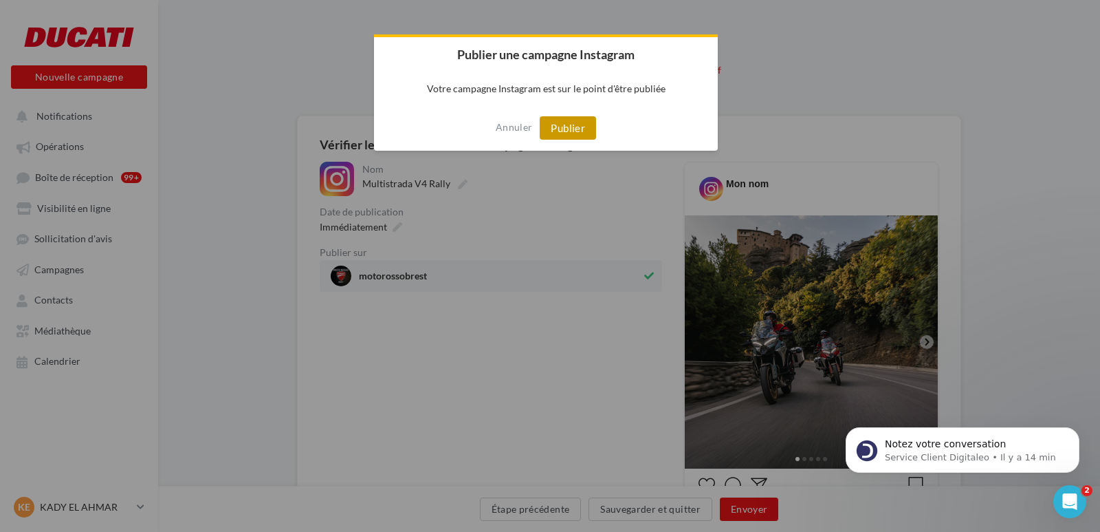
click at [569, 128] on button "Publier" at bounding box center [568, 127] width 56 height 23
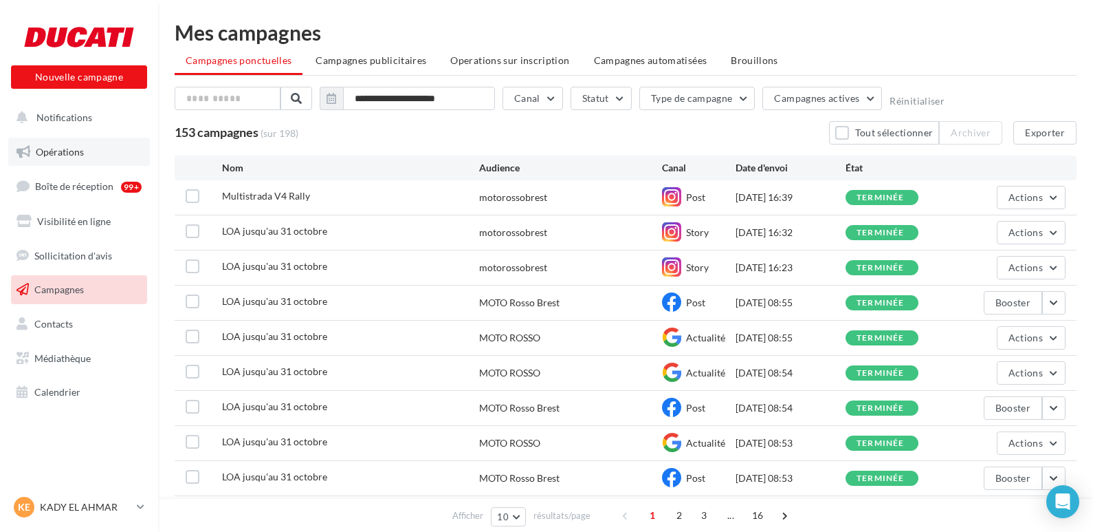
click at [59, 152] on span "Opérations" at bounding box center [60, 152] width 48 height 12
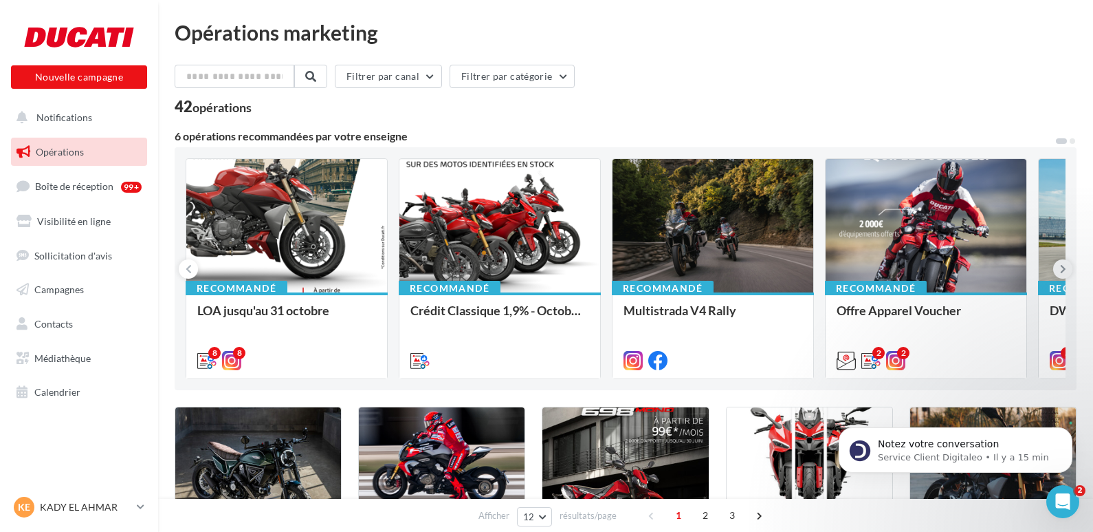
click at [1062, 272] on icon at bounding box center [1063, 269] width 6 height 14
